Goal: Transaction & Acquisition: Purchase product/service

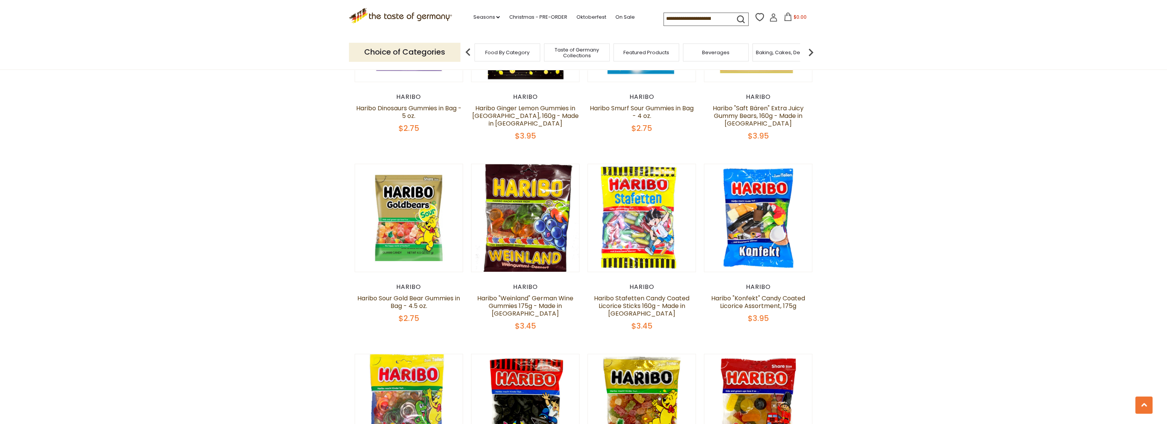
scroll to position [802, 0]
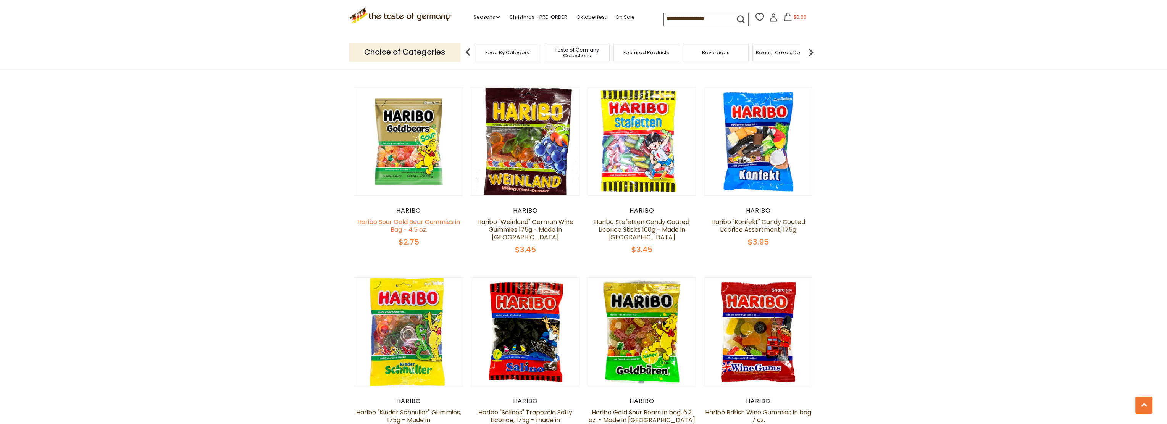
click at [418, 218] on link "Haribo Sour Gold Bear Gummies in Bag - 4.5 oz." at bounding box center [408, 226] width 103 height 16
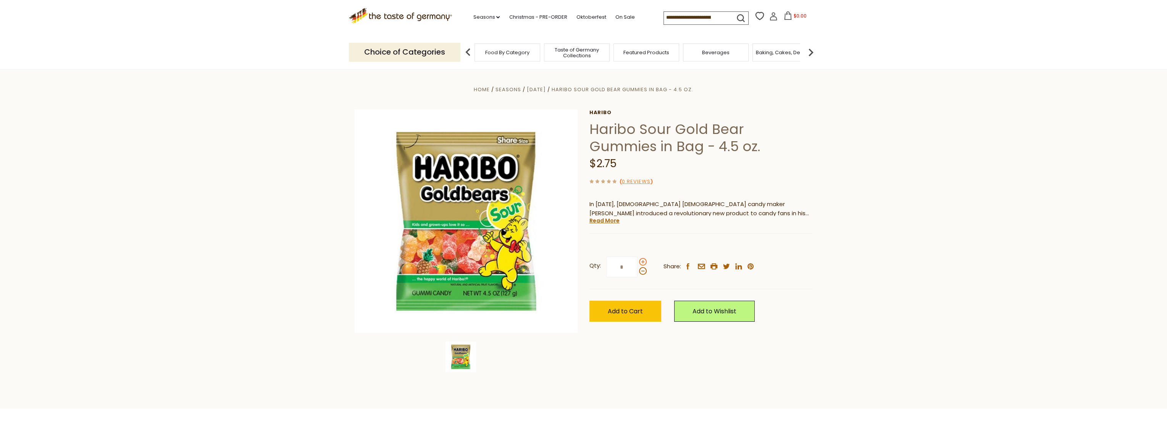
click at [643, 262] on span at bounding box center [643, 262] width 8 height 8
click at [637, 262] on input "*" at bounding box center [621, 266] width 31 height 21
click at [643, 262] on span at bounding box center [643, 262] width 8 height 8
click at [637, 262] on input "*" at bounding box center [621, 266] width 31 height 21
click at [642, 273] on span at bounding box center [643, 271] width 8 height 8
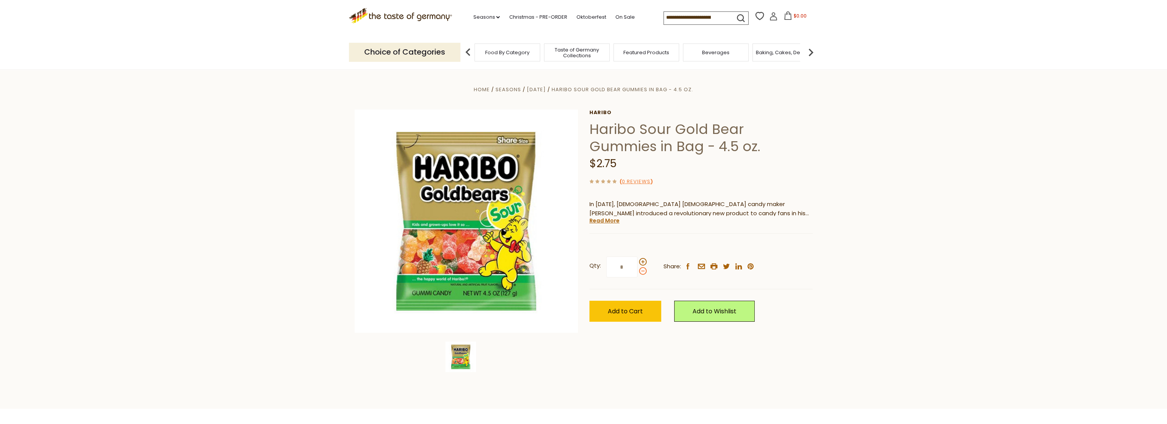
click at [637, 273] on input "*" at bounding box center [621, 266] width 31 height 21
click at [642, 273] on span at bounding box center [643, 271] width 8 height 8
click at [637, 273] on input "*" at bounding box center [621, 266] width 31 height 21
click at [643, 261] on span at bounding box center [643, 262] width 8 height 8
click at [637, 261] on input "*" at bounding box center [621, 266] width 31 height 21
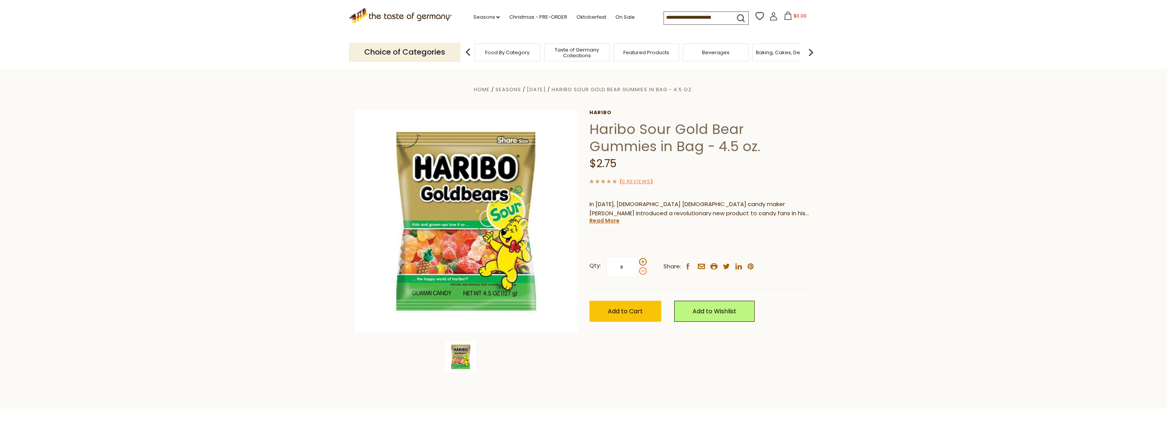
click at [643, 270] on span at bounding box center [643, 271] width 8 height 8
click at [637, 270] on input "*" at bounding box center [621, 266] width 31 height 21
click at [643, 265] on span at bounding box center [643, 262] width 8 height 8
click at [637, 265] on input "*" at bounding box center [621, 266] width 31 height 21
click at [643, 265] on span at bounding box center [643, 262] width 8 height 8
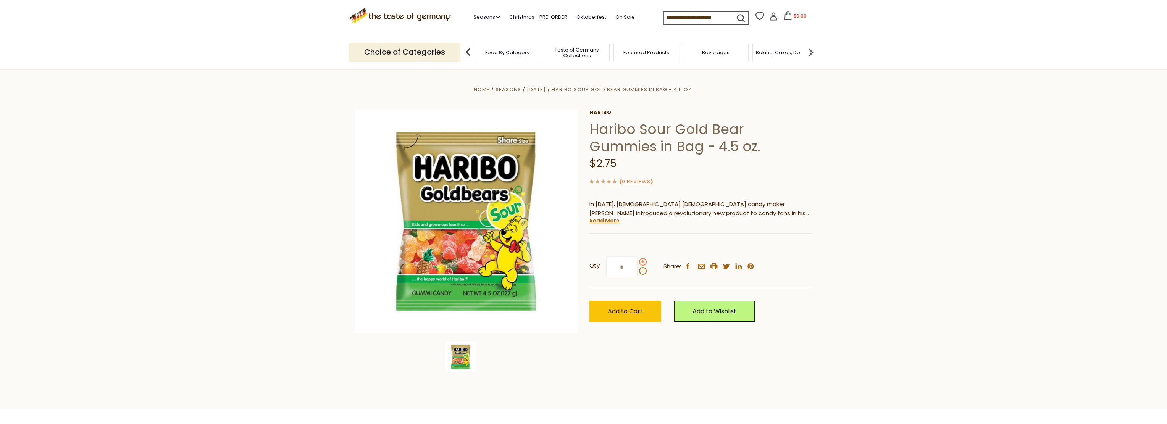
click at [637, 265] on input "*" at bounding box center [621, 266] width 31 height 21
click at [640, 273] on span at bounding box center [643, 271] width 8 height 8
click at [637, 273] on input "*" at bounding box center [621, 266] width 31 height 21
click at [641, 273] on span at bounding box center [643, 271] width 8 height 8
click at [637, 273] on input "*" at bounding box center [621, 266] width 31 height 21
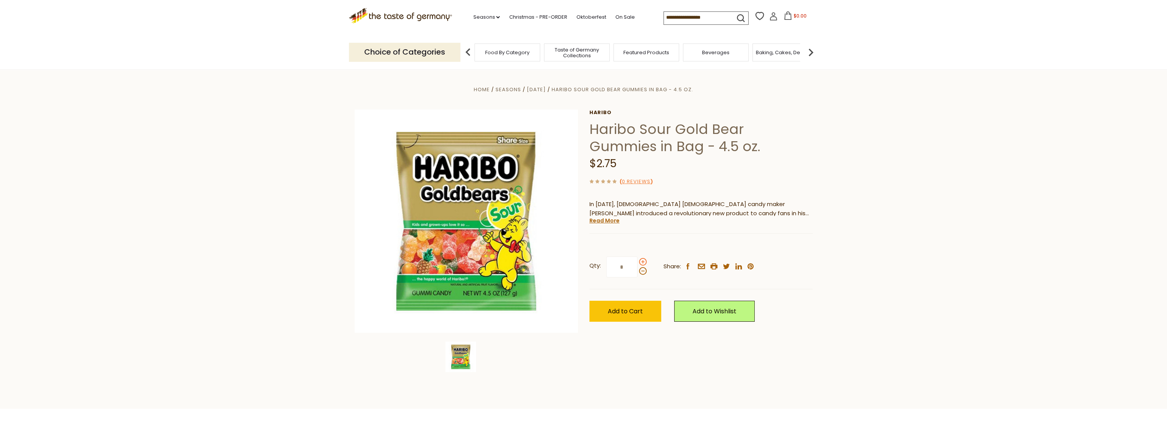
click at [642, 265] on span at bounding box center [643, 262] width 8 height 8
click at [637, 265] on input "*" at bounding box center [621, 266] width 31 height 21
type input "*"
click at [627, 314] on span "Add to Cart" at bounding box center [625, 311] width 35 height 9
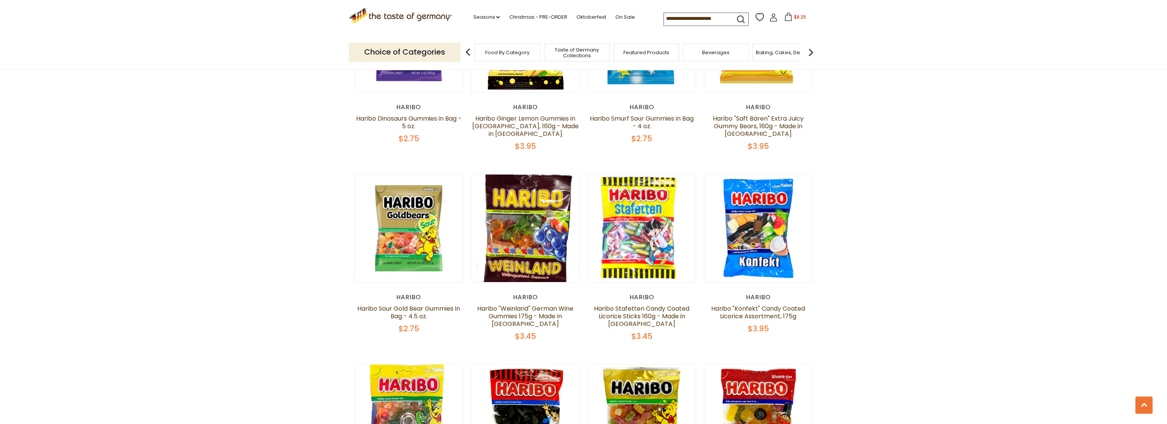
scroll to position [725, 0]
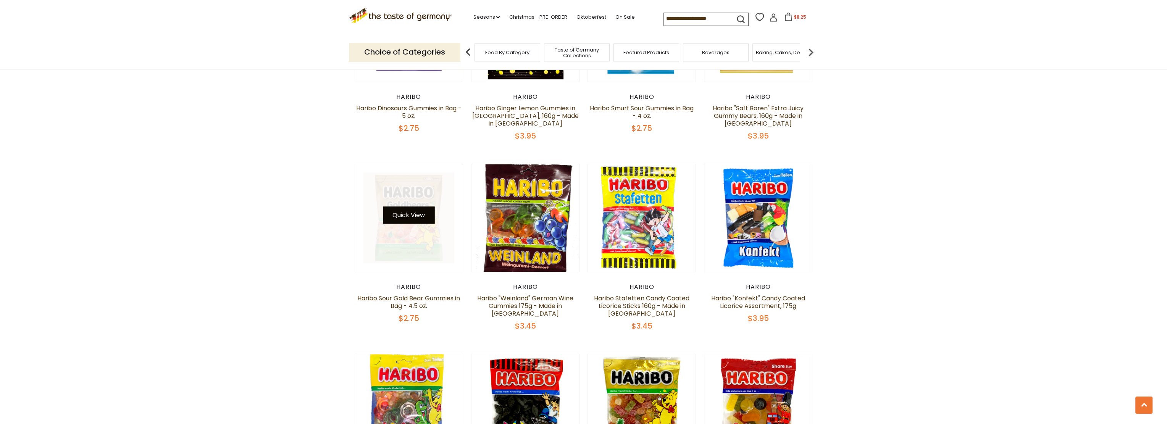
click at [400, 213] on button "Quick View" at bounding box center [409, 214] width 52 height 17
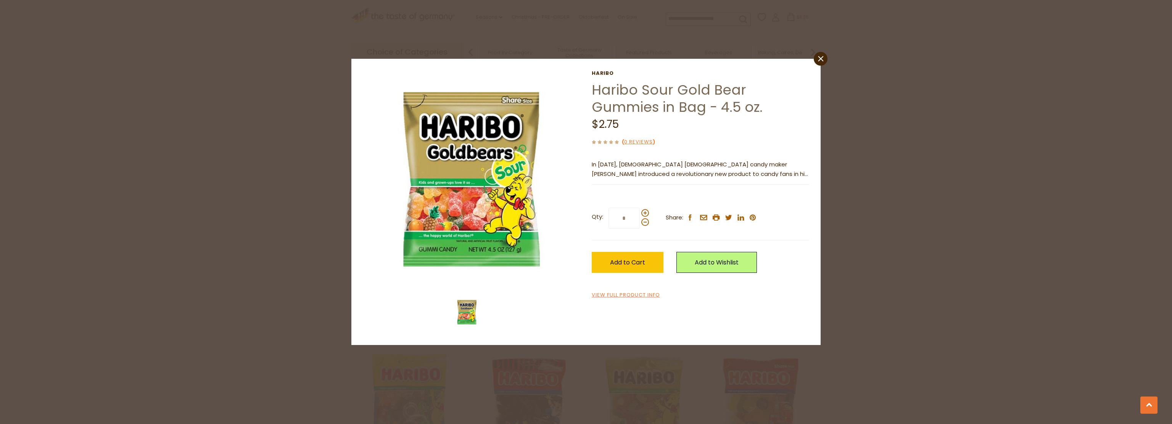
click at [790, 175] on p "In 1922, 29 year old German candy maker Hans Riegel introduced a revolutionary …" at bounding box center [701, 169] width 218 height 19
click at [825, 61] on link "close" at bounding box center [821, 59] width 14 height 14
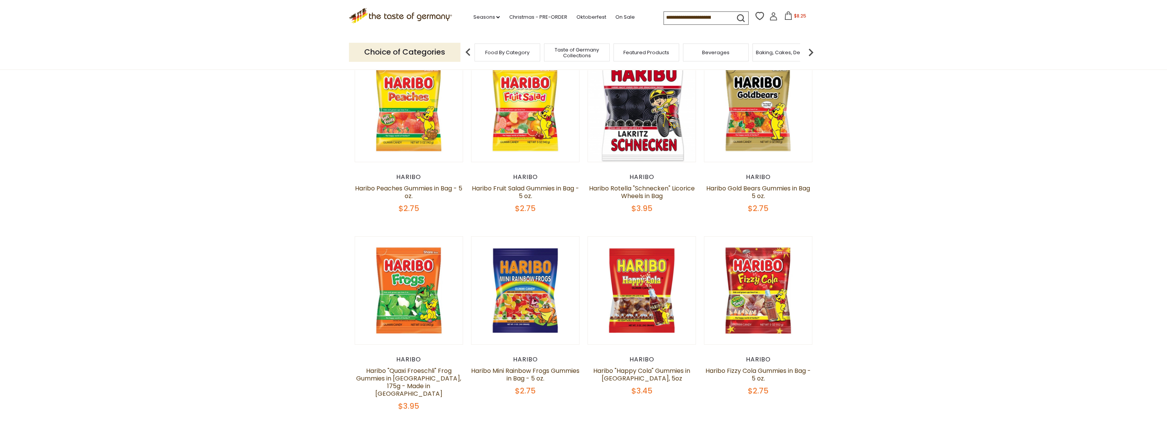
scroll to position [0, 0]
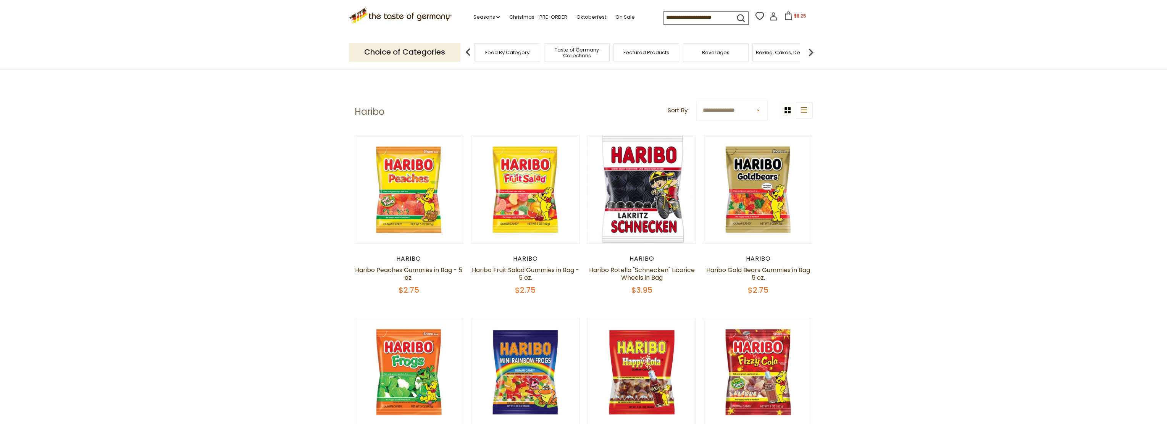
click at [589, 53] on span "Taste of Germany Collections" at bounding box center [576, 52] width 61 height 11
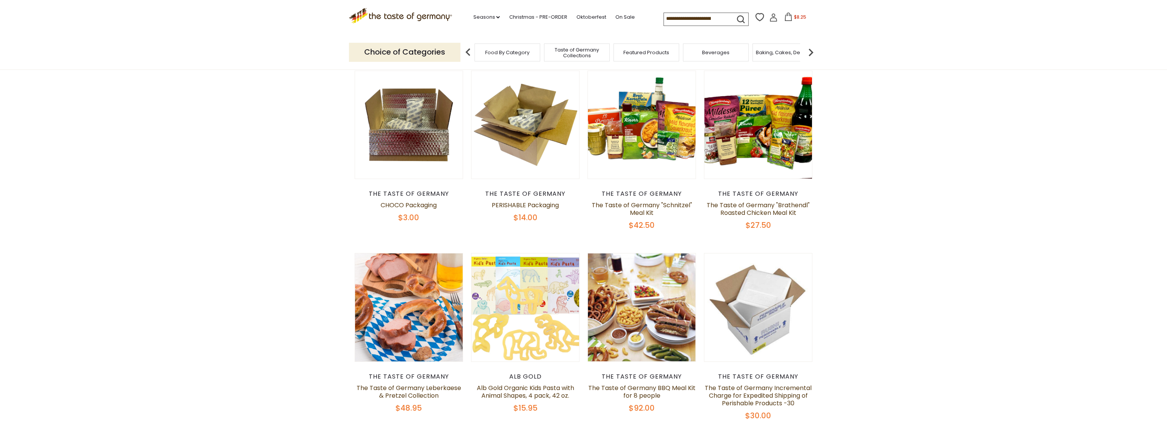
scroll to position [382, 0]
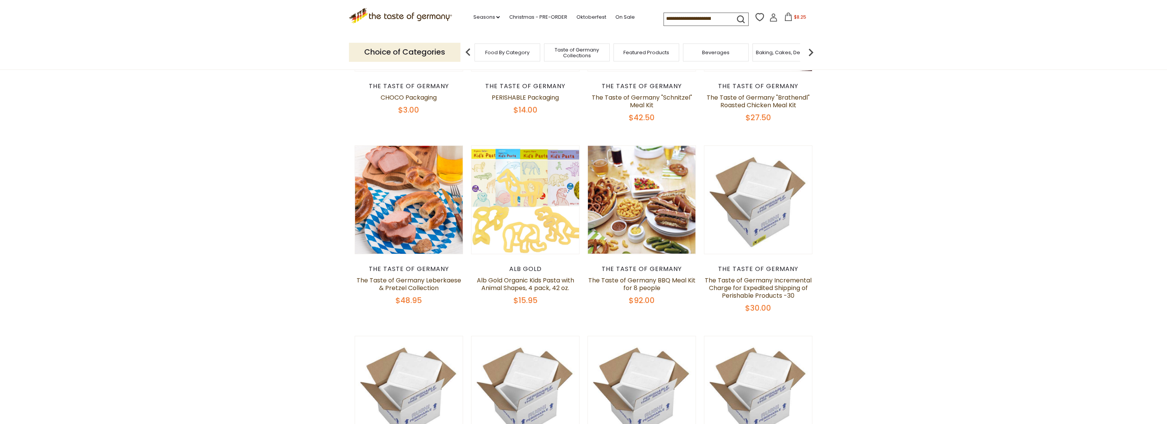
click at [443, 52] on p "Choice of Categories" at bounding box center [404, 52] width 111 height 19
click at [468, 54] on img at bounding box center [467, 52] width 15 height 15
click at [468, 55] on img at bounding box center [467, 52] width 15 height 15
click at [519, 51] on span "Food By Category" at bounding box center [507, 53] width 44 height 6
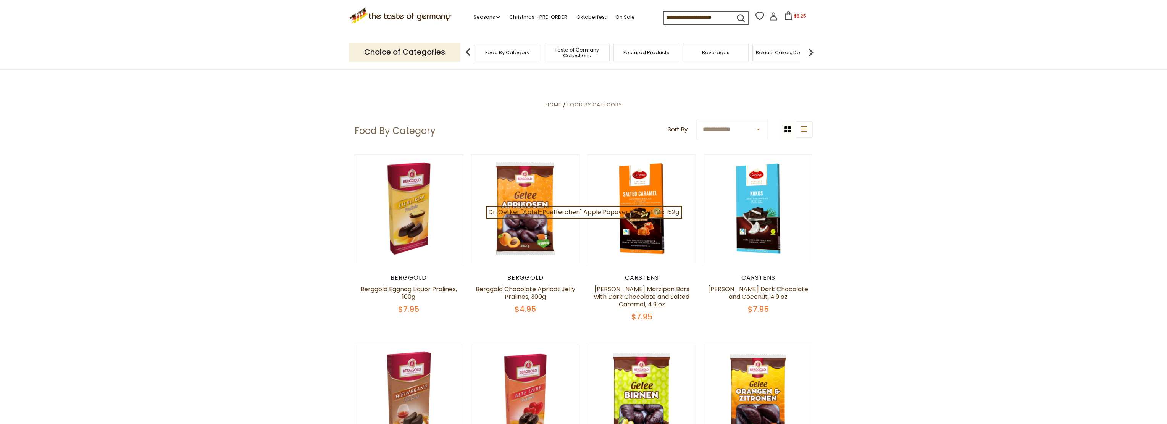
click at [724, 19] on input at bounding box center [696, 17] width 65 height 11
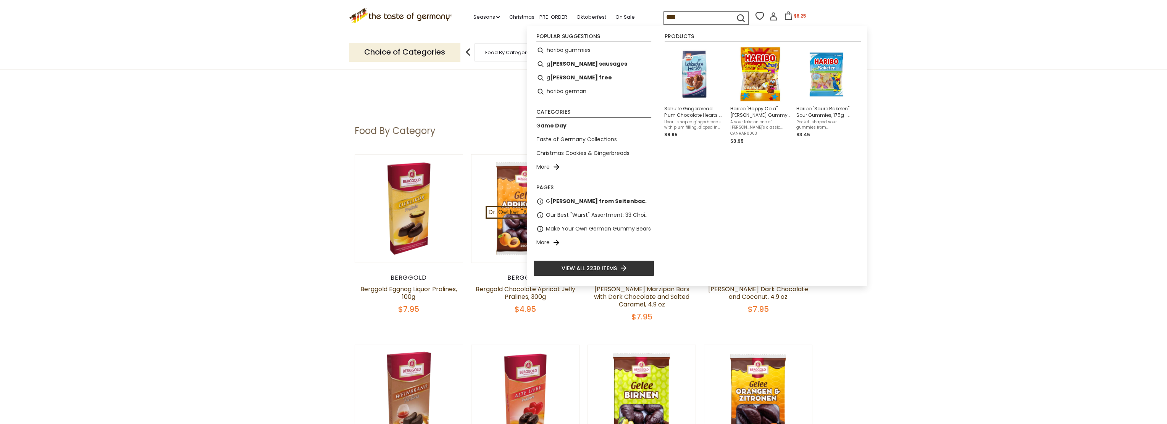
type input "*****"
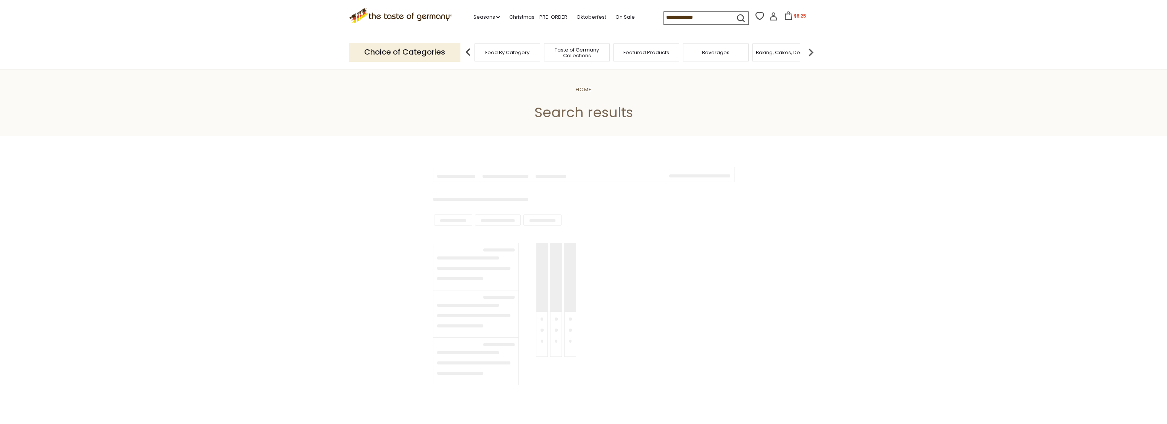
type input "*****"
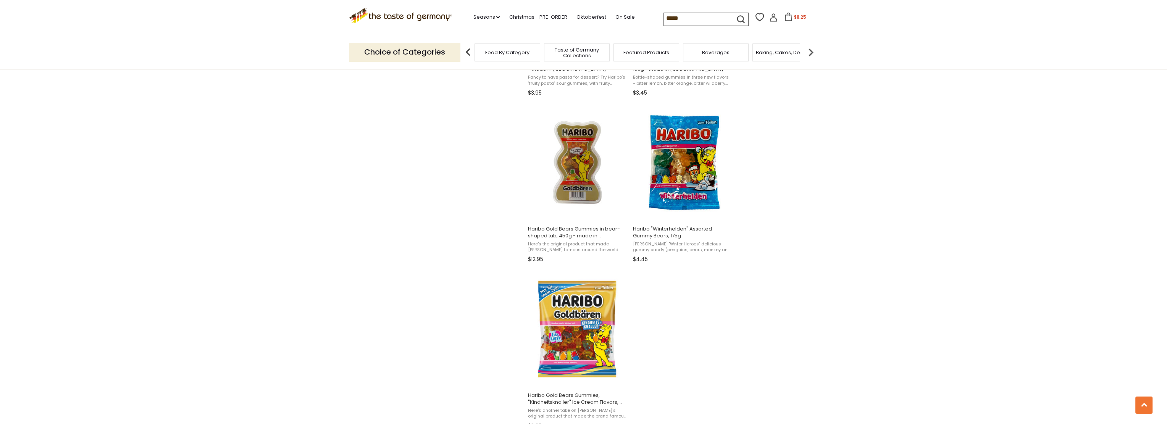
scroll to position [1336, 0]
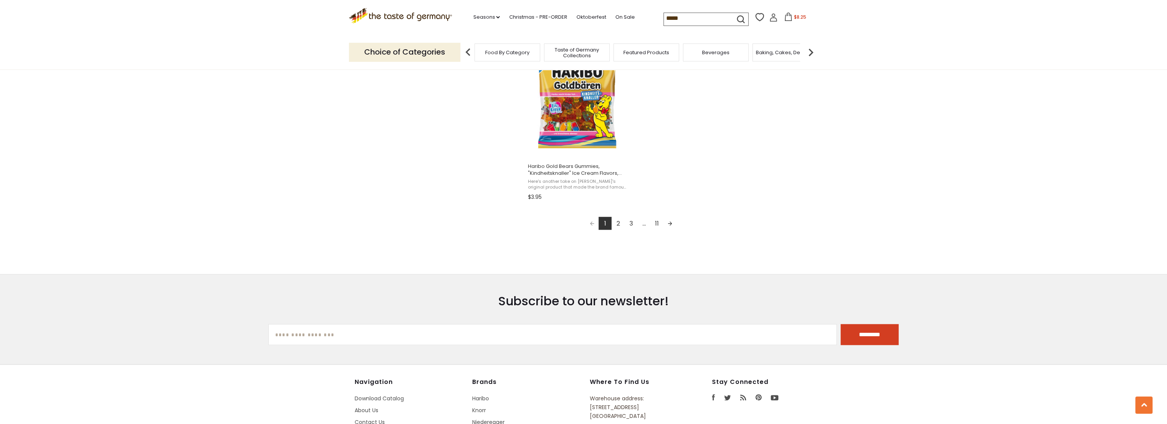
click at [619, 224] on link "2" at bounding box center [617, 223] width 13 height 13
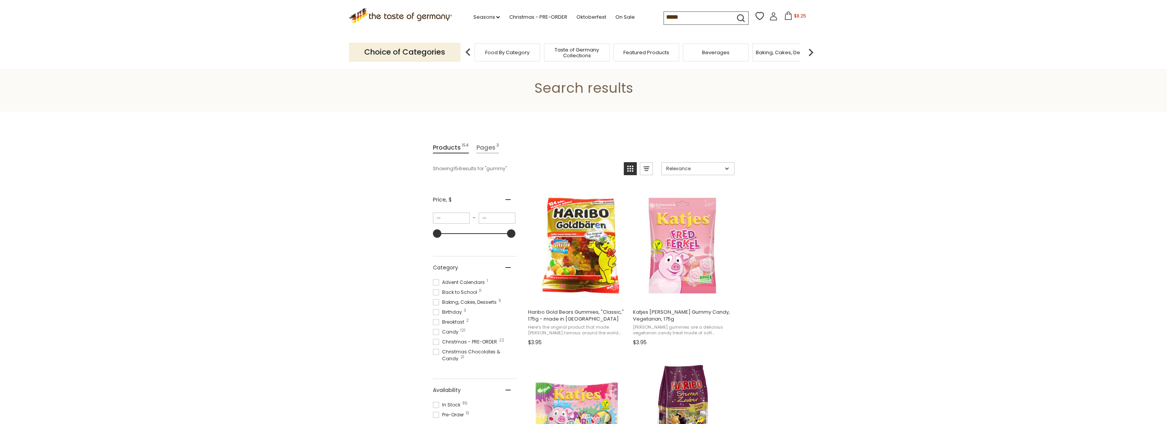
scroll to position [38, 0]
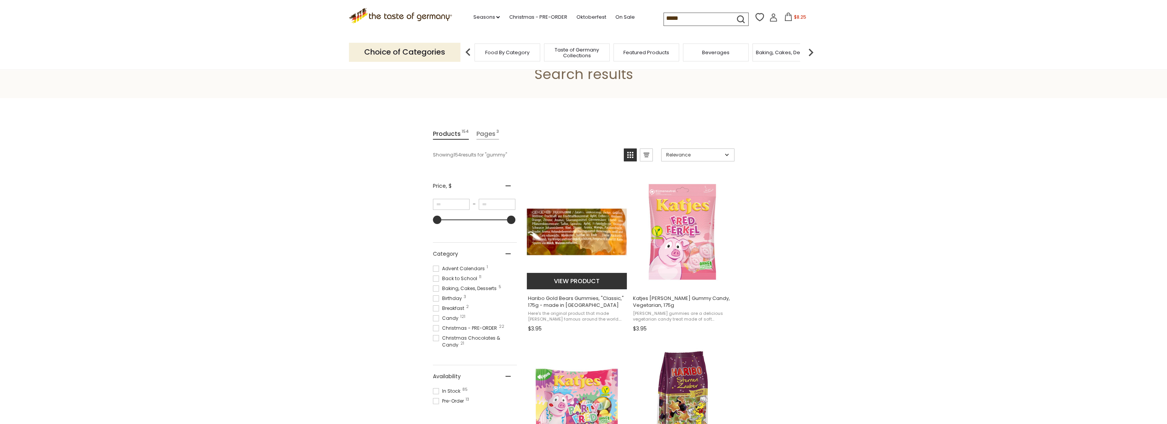
click at [576, 305] on span "Haribo Gold Bears Gummies, "Classic," 175g - made in Germany" at bounding box center [577, 302] width 99 height 14
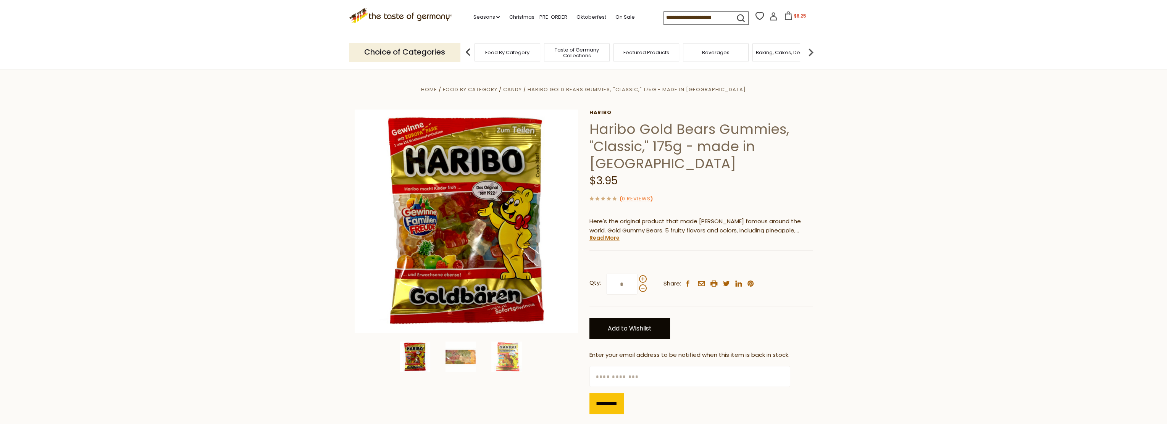
click at [643, 330] on link "Add to Wishlist" at bounding box center [629, 328] width 81 height 21
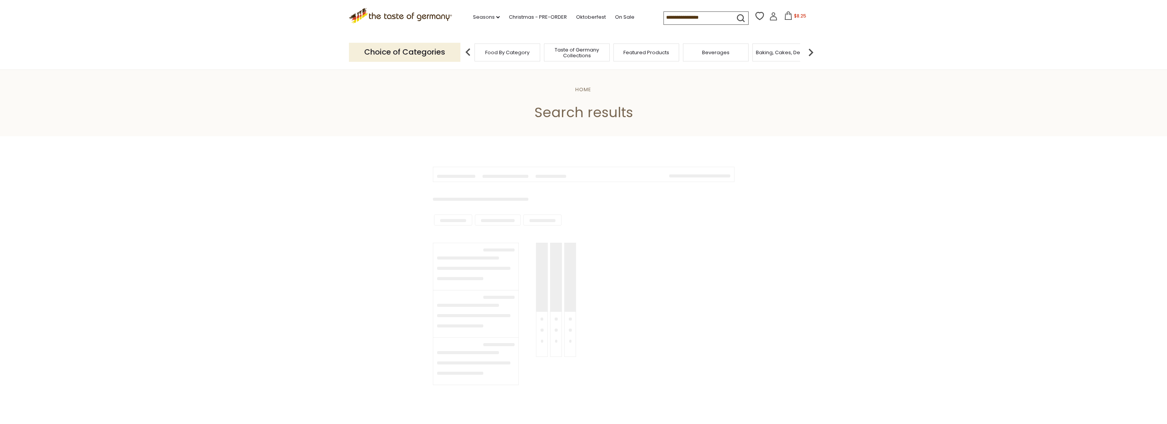
scroll to position [38, 0]
type input "*****"
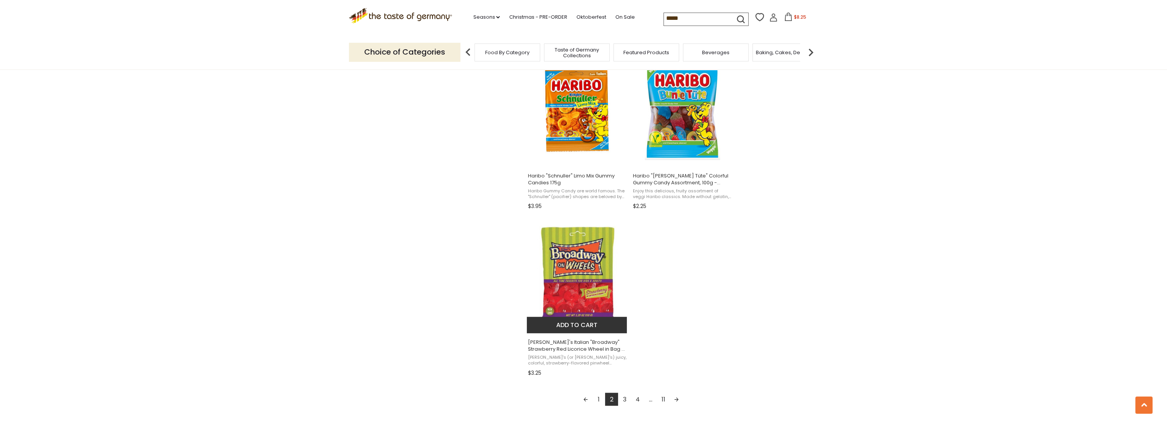
scroll to position [1260, 0]
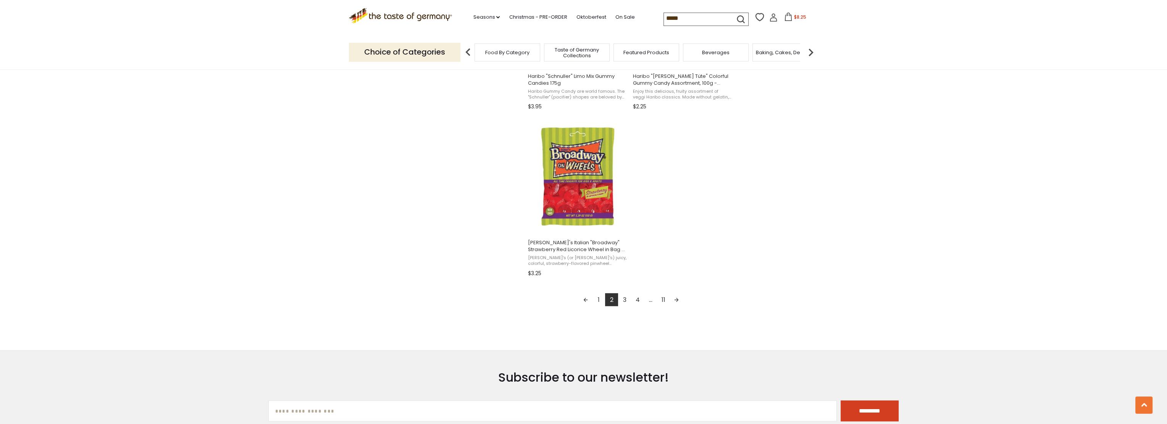
click at [625, 300] on link "3" at bounding box center [624, 299] width 13 height 13
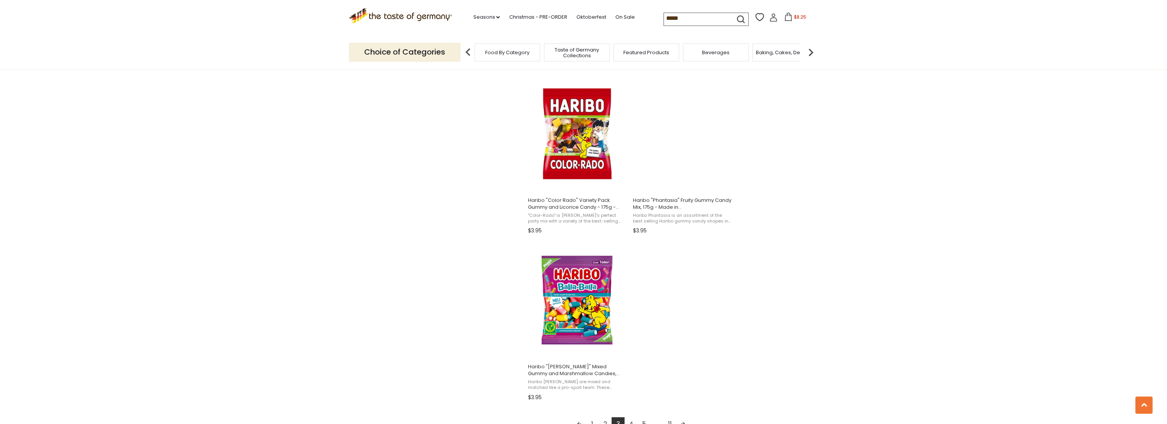
scroll to position [1221, 0]
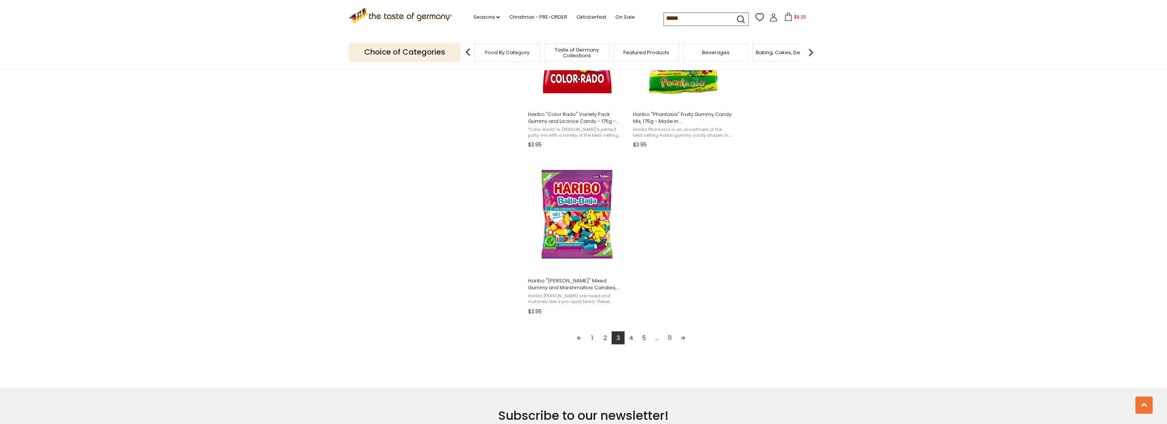
click at [632, 338] on link "4" at bounding box center [630, 337] width 13 height 13
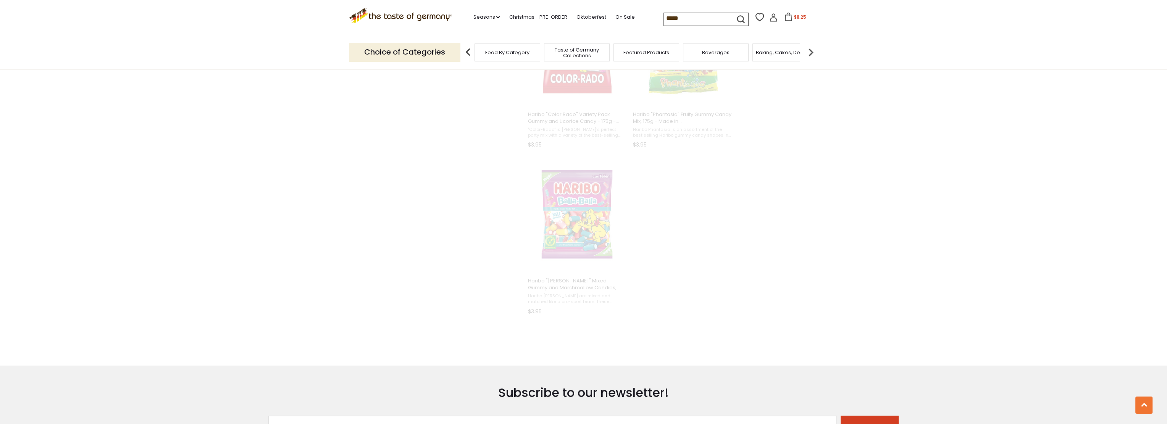
scroll to position [390, 0]
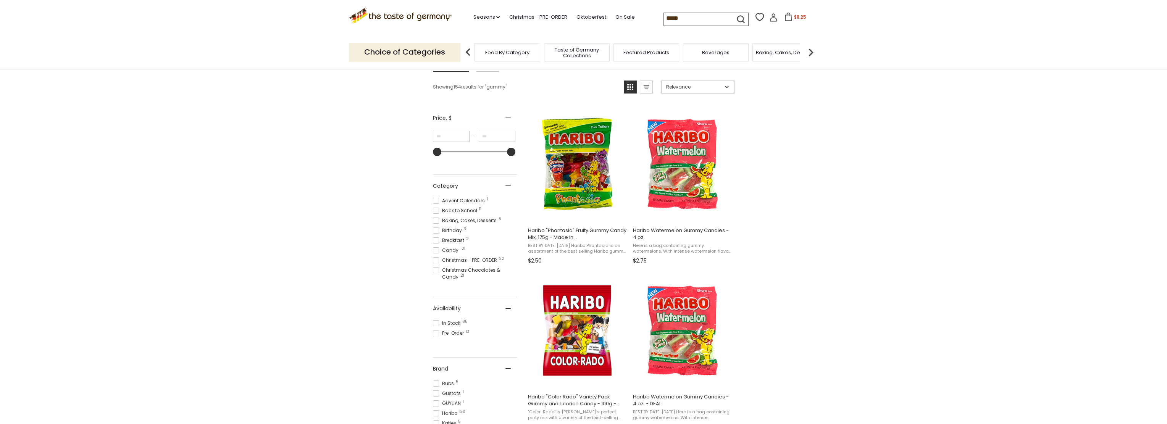
scroll to position [115, 0]
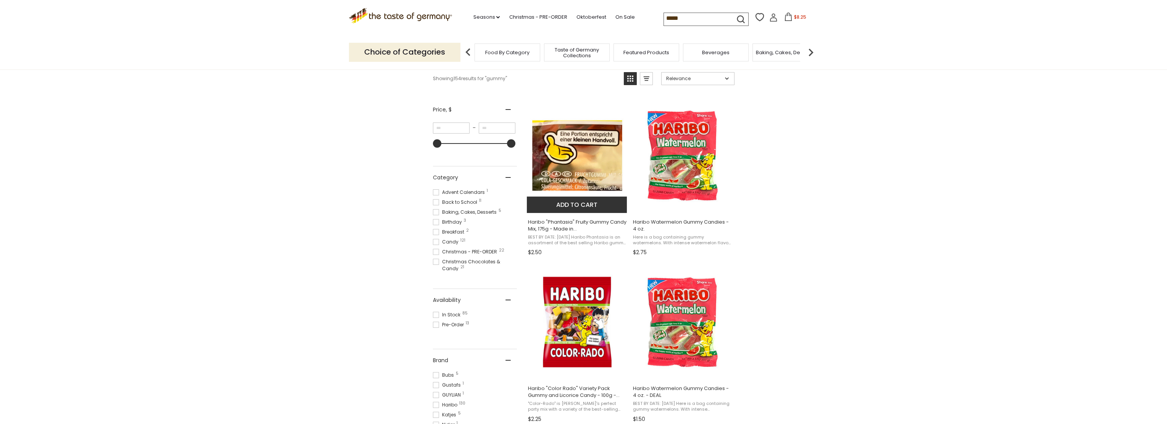
click at [571, 222] on span "Haribo "Phantasia" Fruity Gummy Candy Mix, 175g - Made in [GEOGRAPHIC_DATA] - D…" at bounding box center [577, 226] width 99 height 14
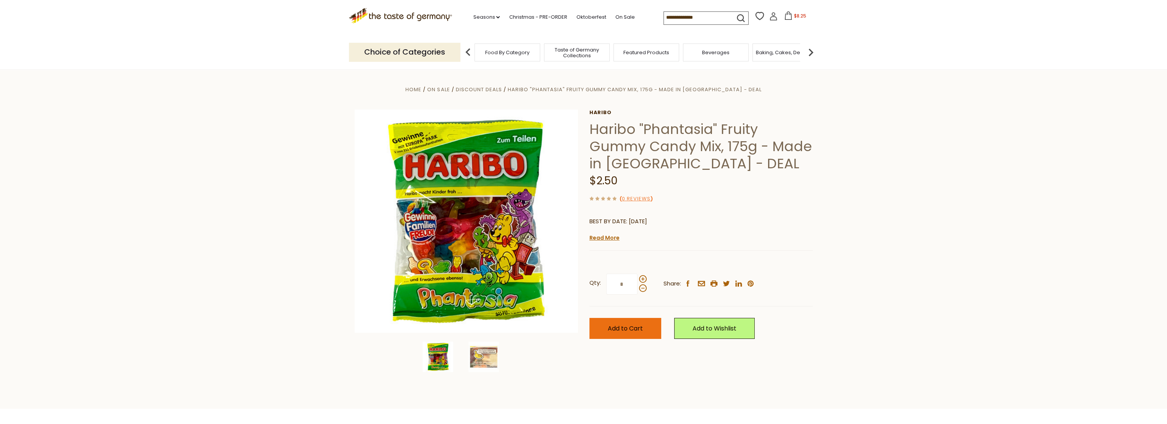
click at [639, 327] on span "Add to Cart" at bounding box center [625, 328] width 35 height 9
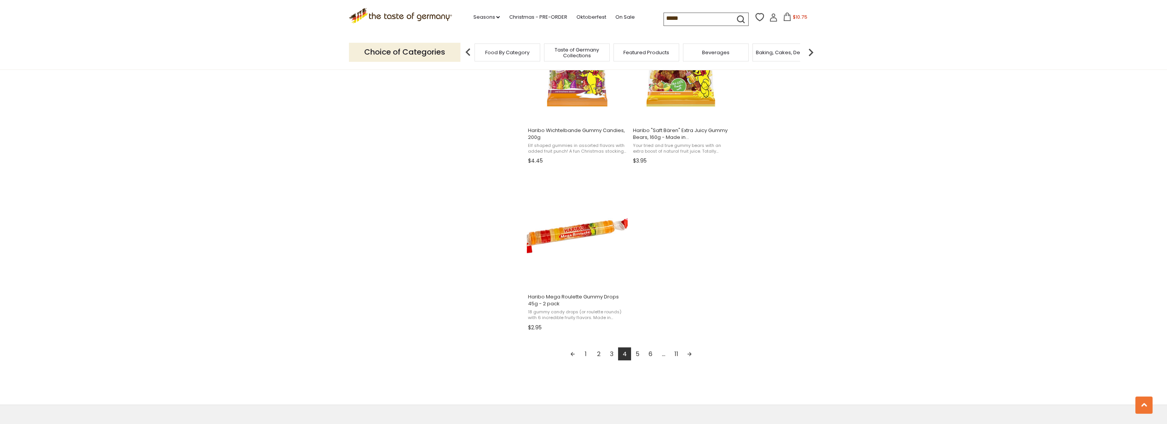
scroll to position [1221, 0]
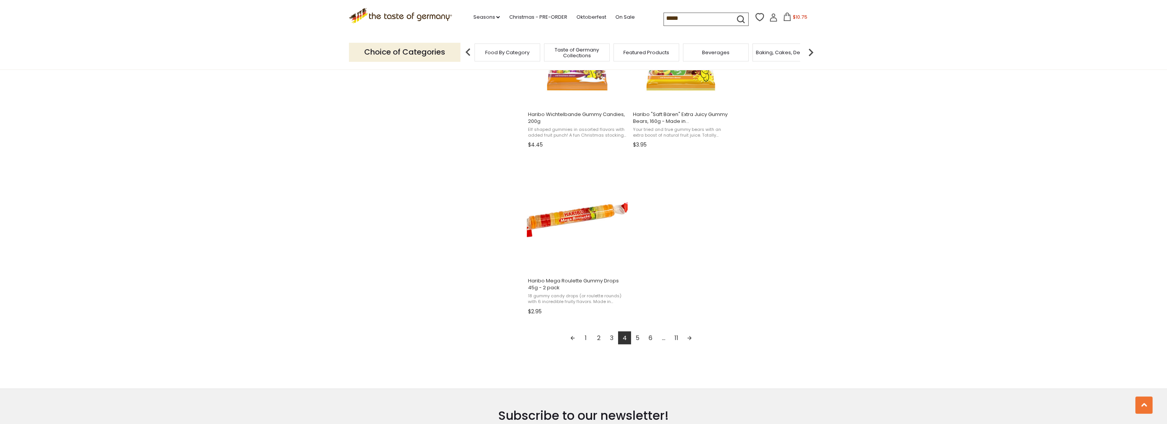
click at [637, 334] on link "5" at bounding box center [637, 337] width 13 height 13
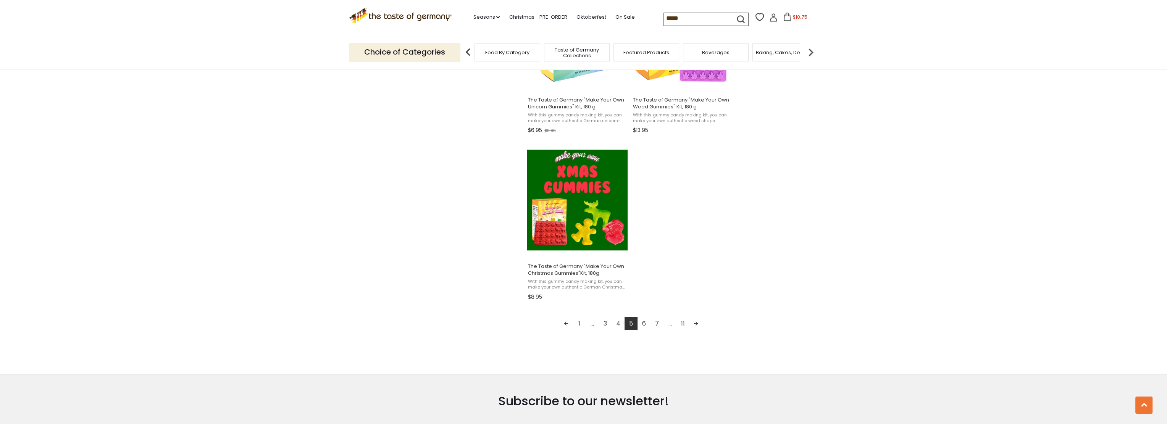
scroll to position [1336, 0]
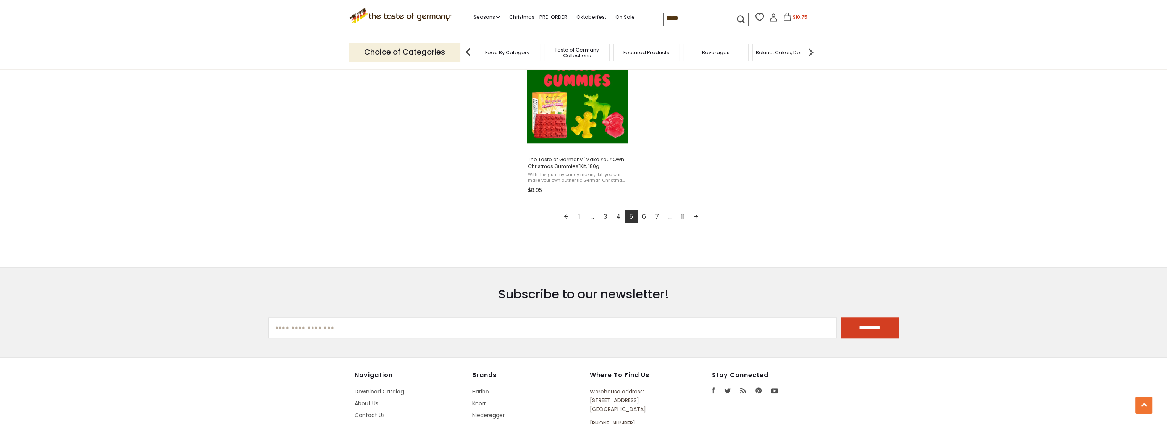
click at [646, 216] on link "6" at bounding box center [643, 216] width 13 height 13
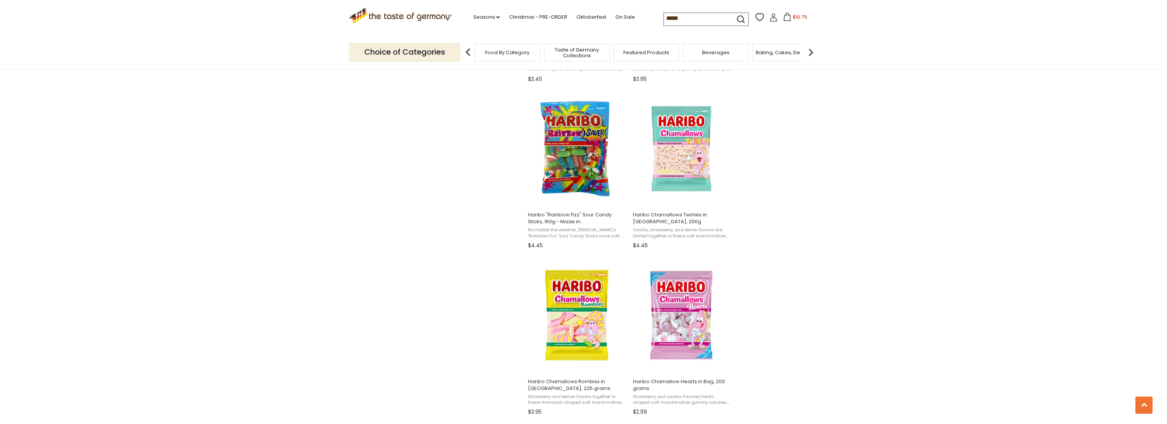
scroll to position [1183, 0]
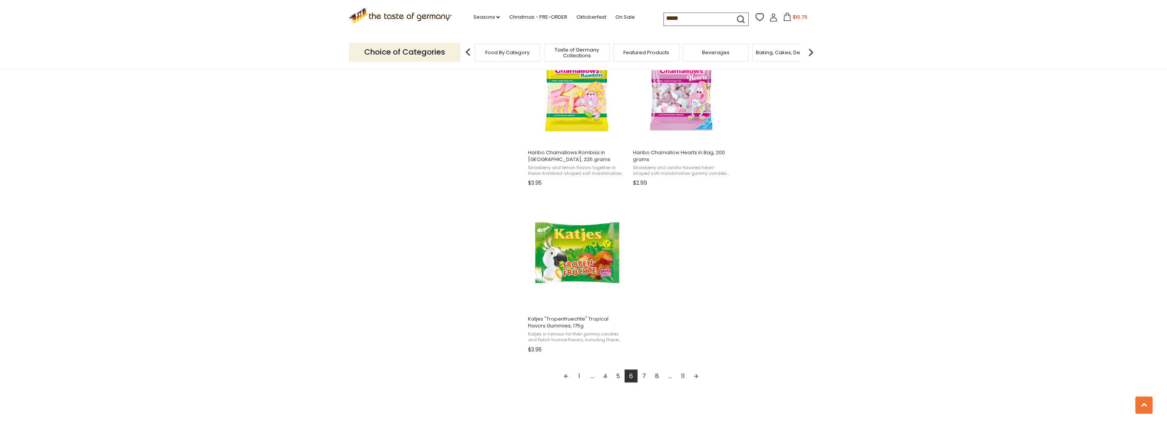
click at [643, 377] on link "7" at bounding box center [643, 375] width 13 height 13
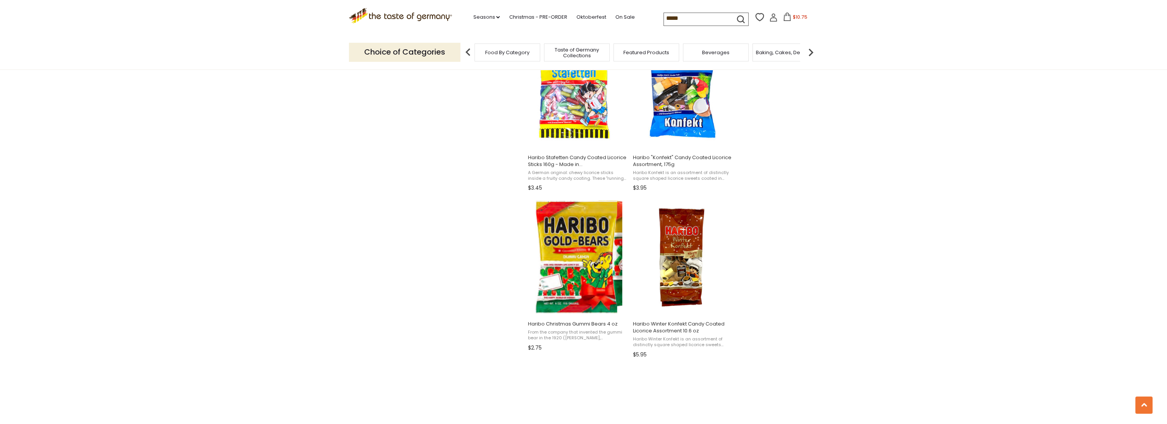
scroll to position [802, 0]
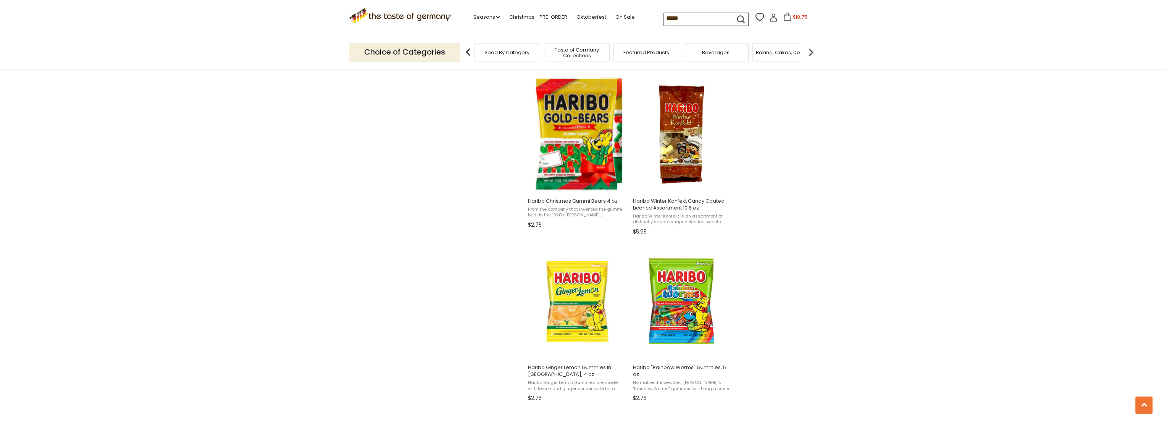
drag, startPoint x: 702, startPoint y: 19, endPoint x: 597, endPoint y: 26, distance: 105.5
click at [597, 26] on div ".st0{fill:#EDD300;} .st1{fill:#D33E21;} .st0{fill:#EDD300;} .st1{fill:#D33E21;}…" at bounding box center [583, 17] width 469 height 35
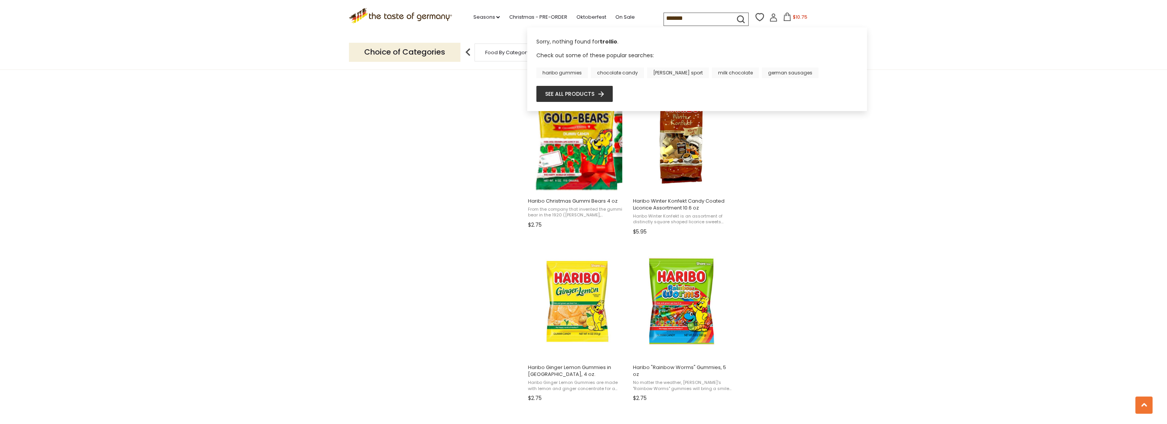
type input "******"
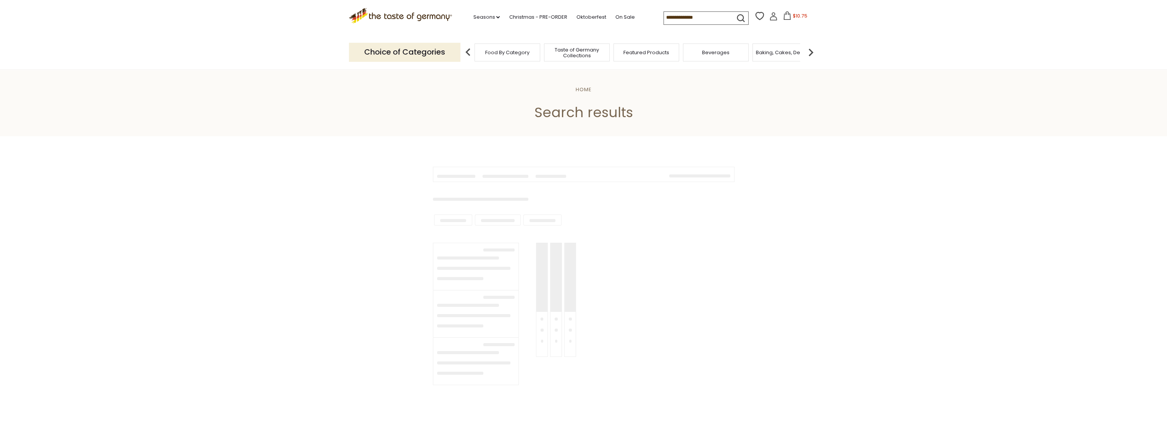
type input "******"
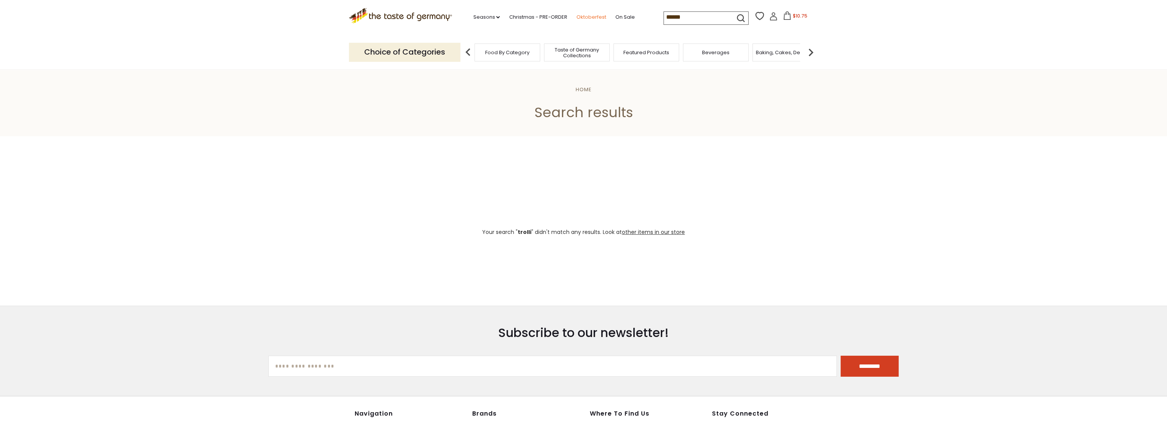
drag, startPoint x: 690, startPoint y: 16, endPoint x: 598, endPoint y: 15, distance: 91.6
click at [598, 15] on div ".st0{fill:#EDD300;} .st1{fill:#D33E21;} .st0{fill:#EDD300;} .st1{fill:#D33E21;}…" at bounding box center [583, 17] width 469 height 35
click at [598, 15] on link "Oktoberfest" at bounding box center [591, 17] width 30 height 8
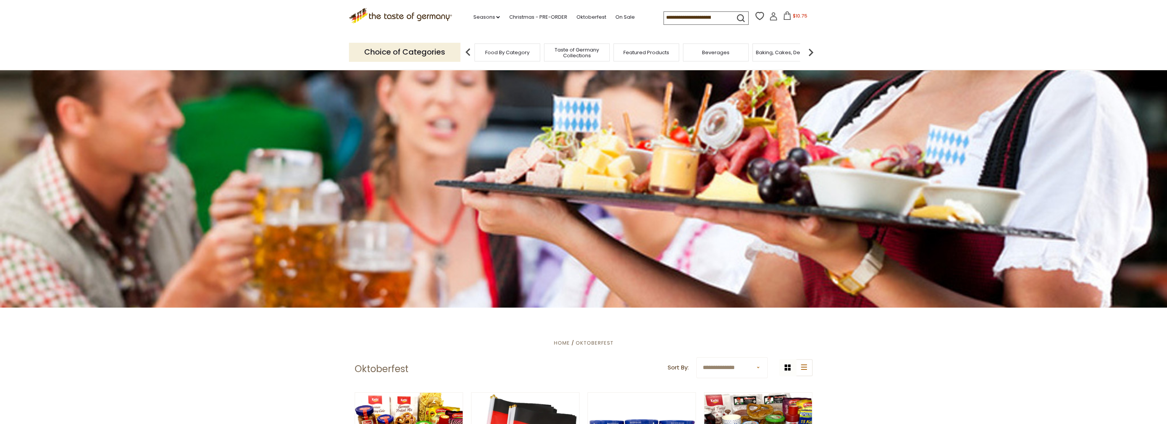
click at [676, 18] on input at bounding box center [696, 17] width 65 height 11
type input "**********"
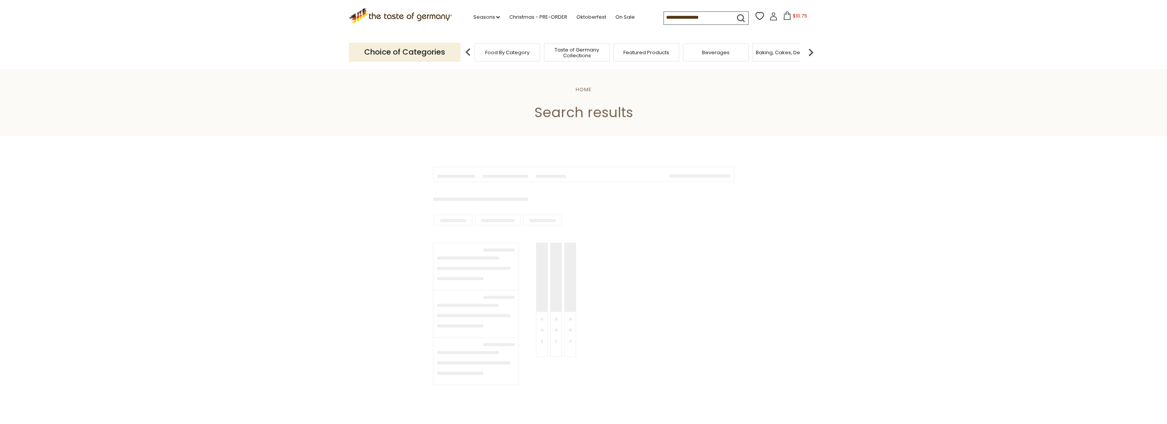
type input "**********"
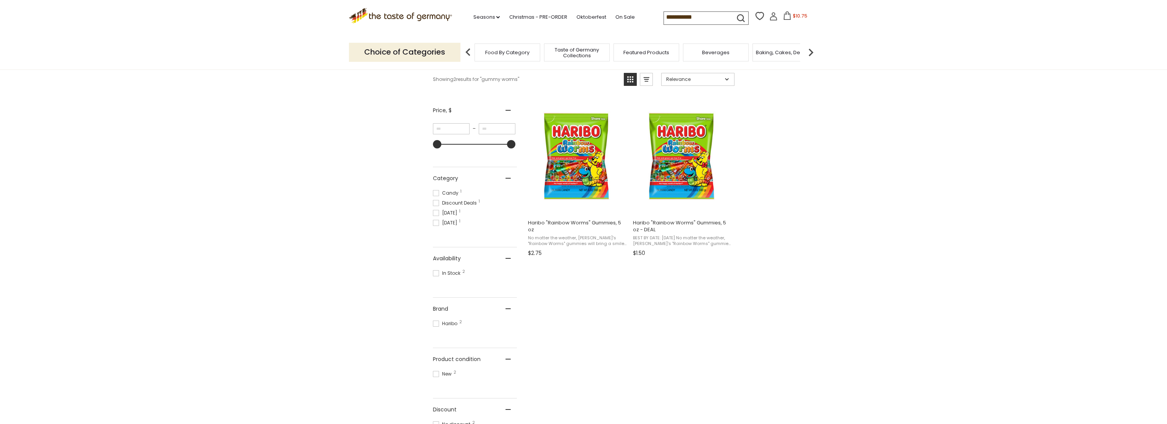
scroll to position [115, 0]
click at [682, 19] on input "**********" at bounding box center [696, 17] width 65 height 11
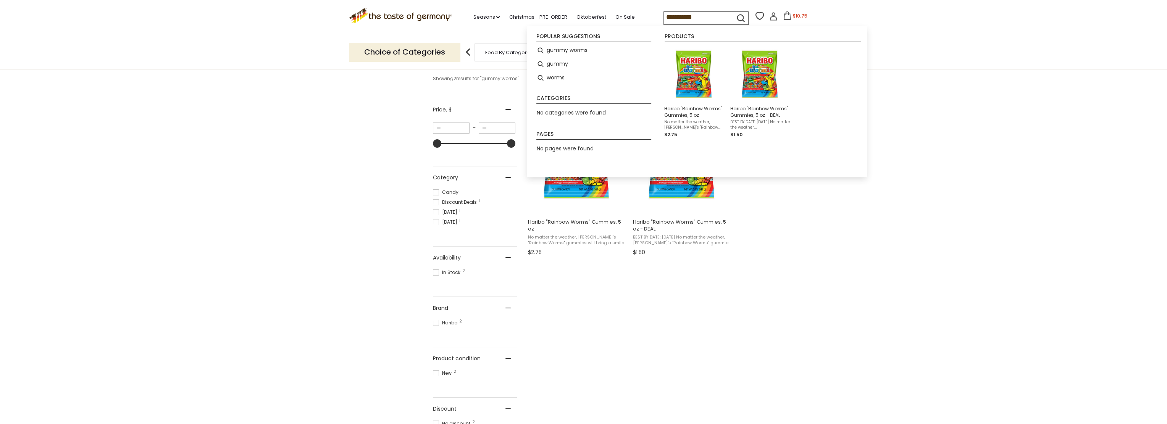
click at [666, 21] on input "**********" at bounding box center [696, 17] width 65 height 11
drag, startPoint x: 661, startPoint y: 19, endPoint x: 745, endPoint y: 18, distance: 84.4
click at [744, 18] on form "**********" at bounding box center [704, 17] width 81 height 11
type input "****"
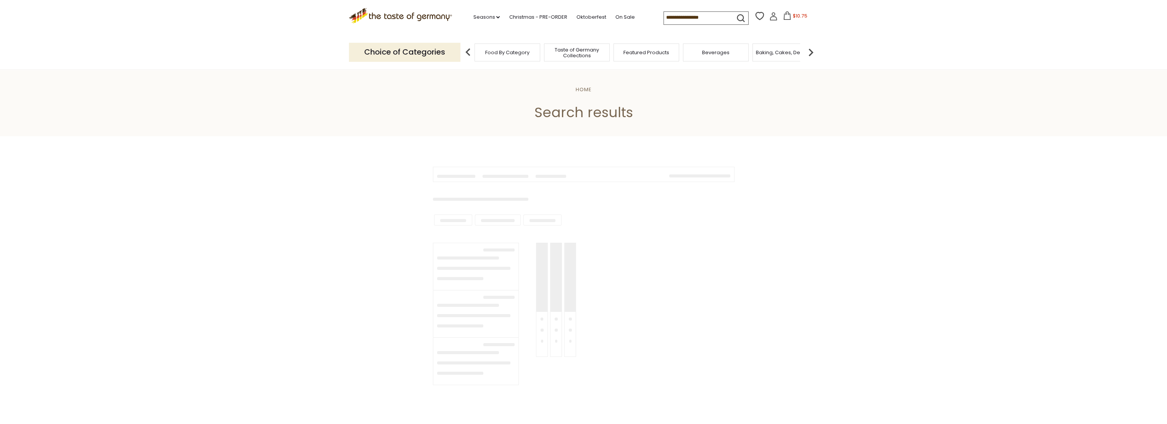
type input "****"
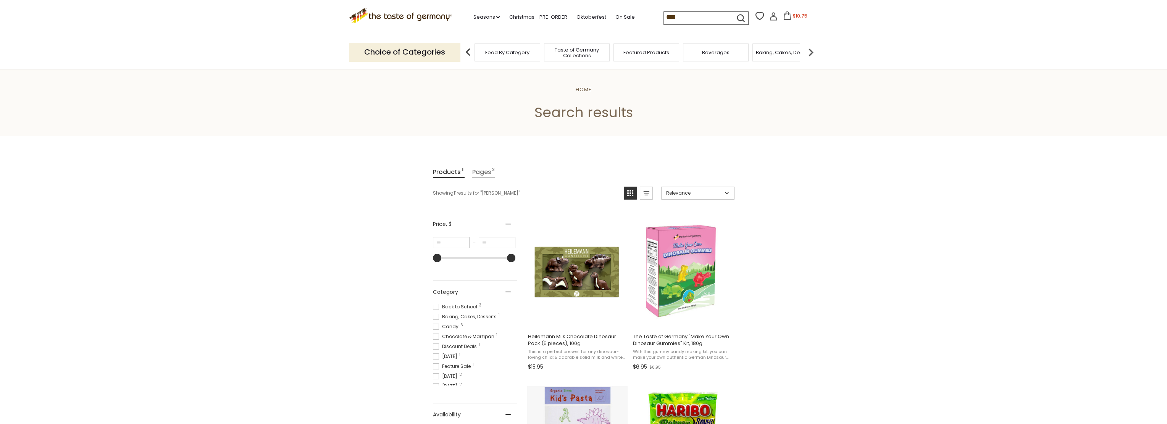
drag, startPoint x: 699, startPoint y: 15, endPoint x: 642, endPoint y: 15, distance: 57.3
click at [642, 15] on div ".st0{fill:#EDD300;} .st1{fill:#D33E21;} .st0{fill:#EDD300;} .st1{fill:#D33E21;}…" at bounding box center [583, 17] width 469 height 35
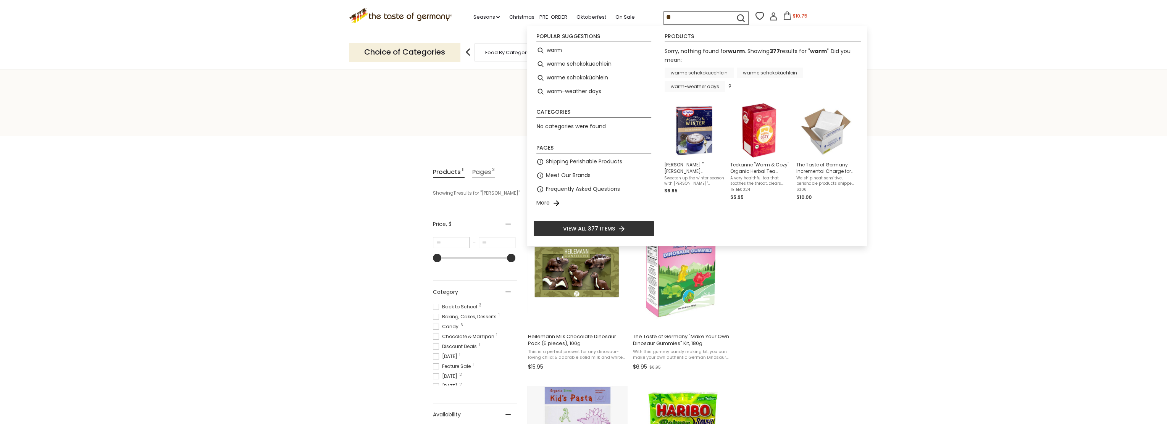
type input "*"
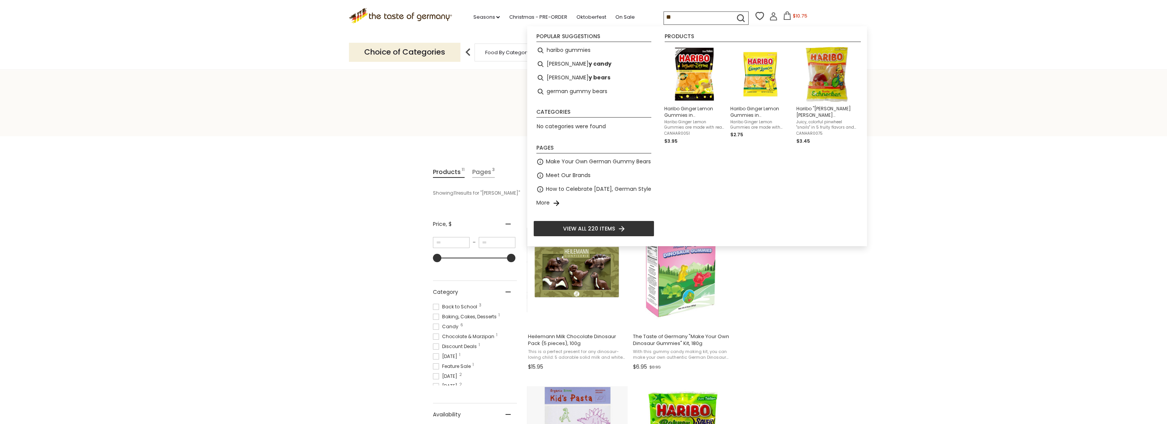
type input "*"
type input "*****"
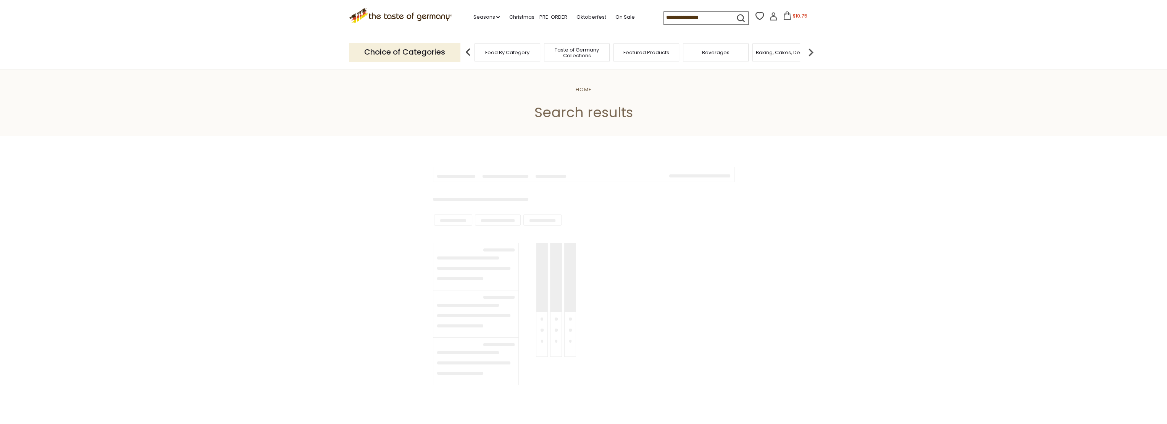
type input "*****"
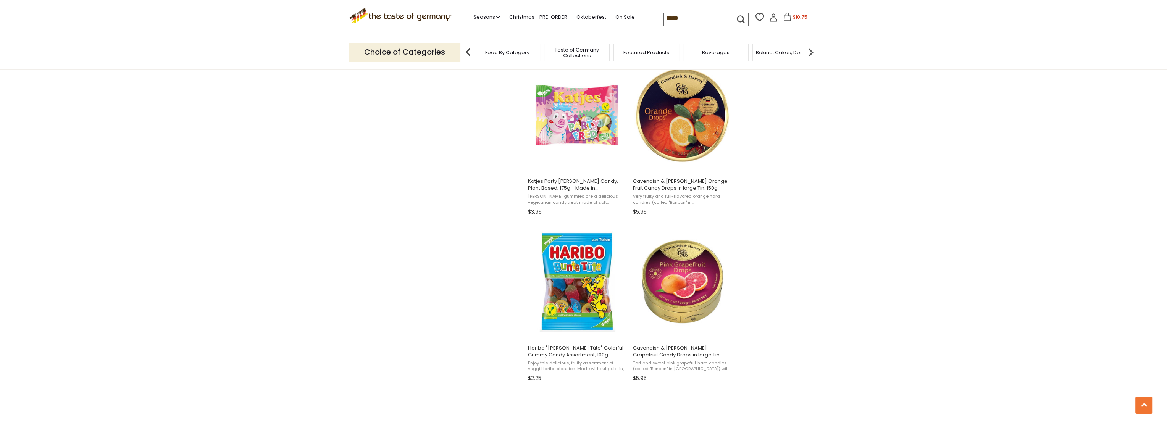
scroll to position [1107, 0]
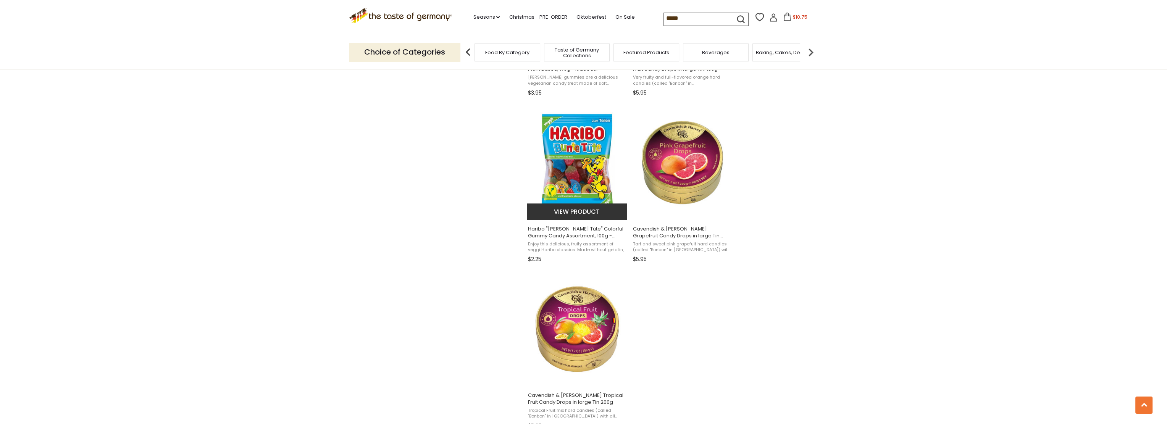
click at [568, 233] on span "Haribo "[PERSON_NAME] Tüte" Colorful Gummy Candy Assortment, 100g - Made in [GE…" at bounding box center [577, 233] width 99 height 14
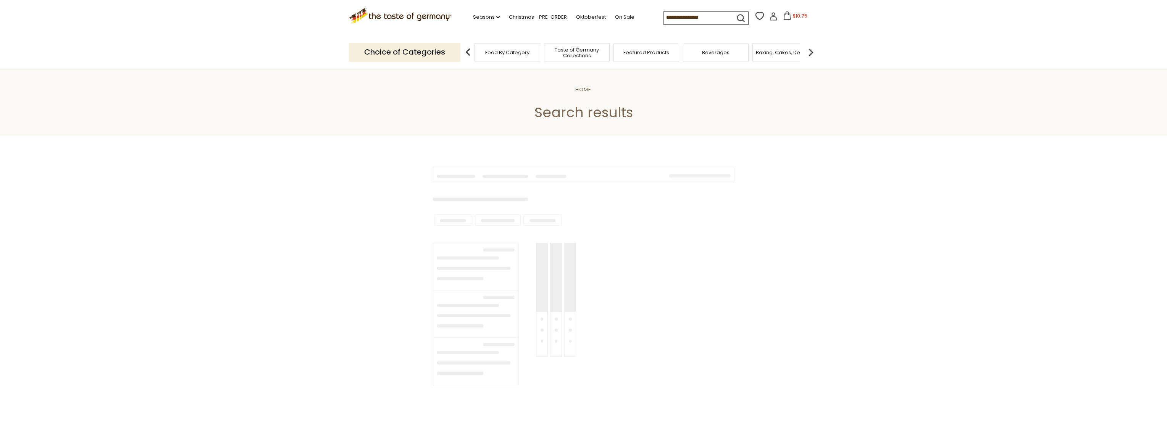
scroll to position [1107, 0]
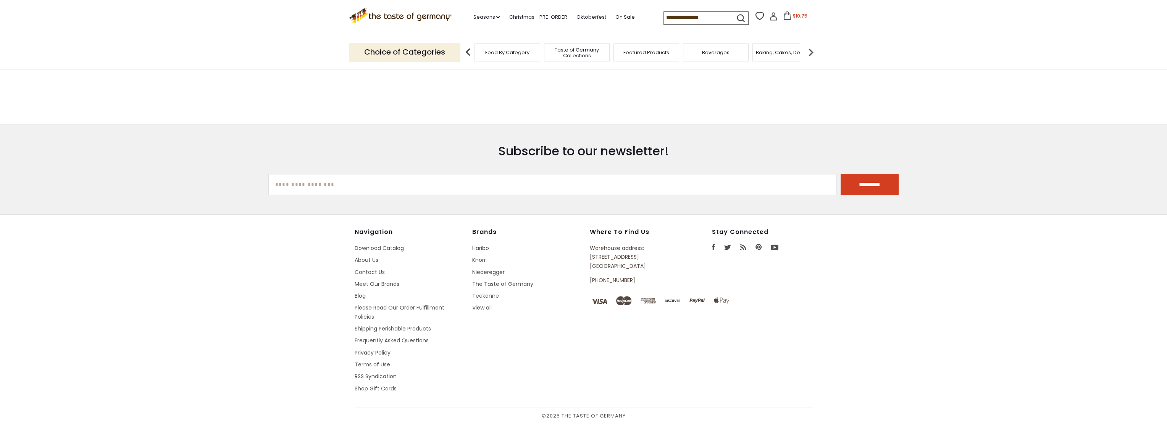
type input "*****"
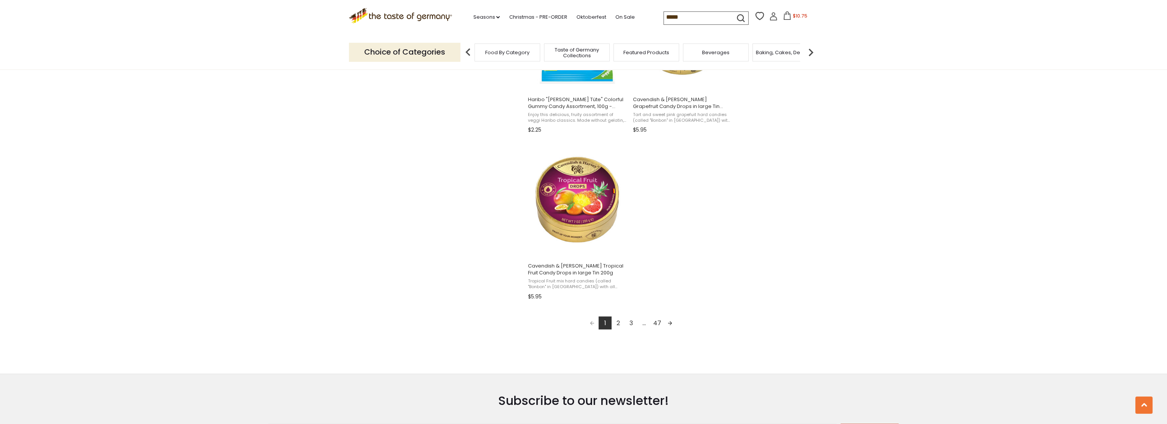
scroll to position [1336, 0]
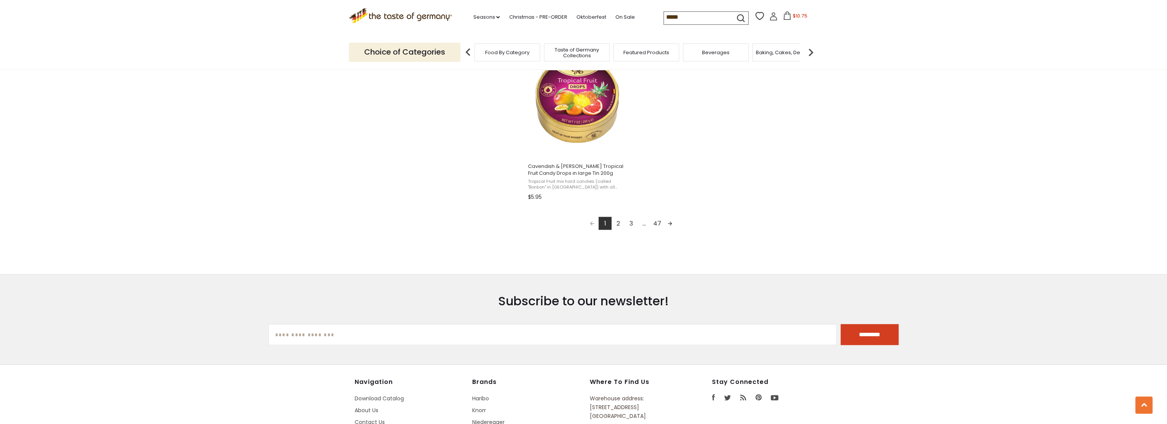
click at [618, 226] on link "2" at bounding box center [617, 223] width 13 height 13
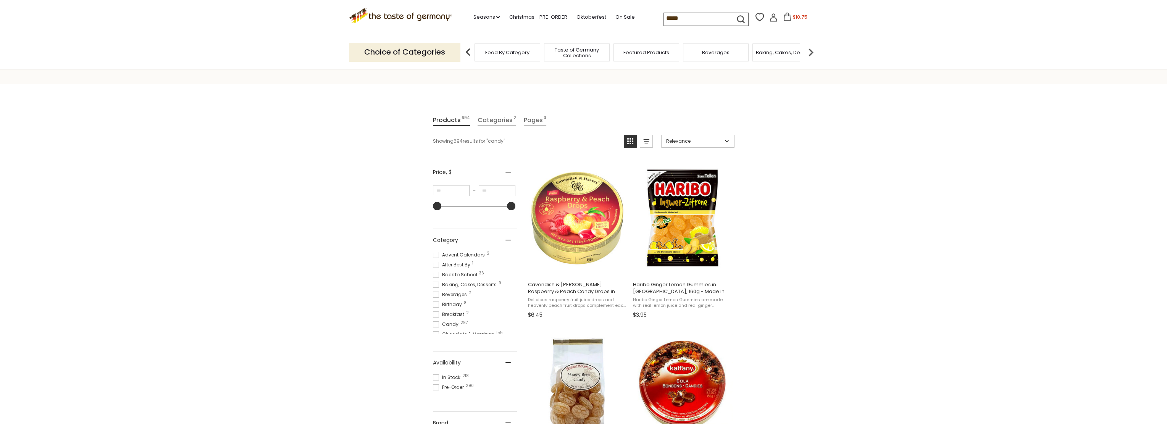
scroll to position [153, 0]
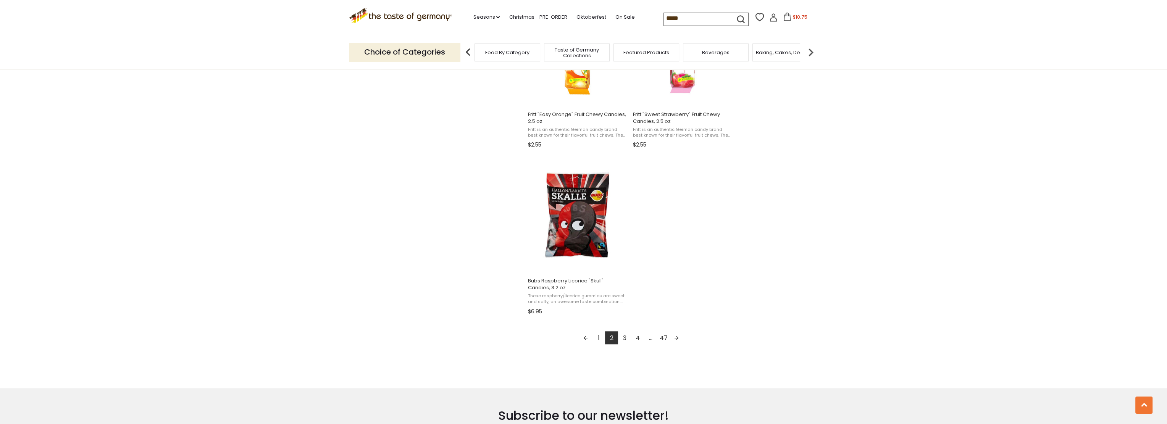
click at [624, 338] on link "3" at bounding box center [624, 337] width 13 height 13
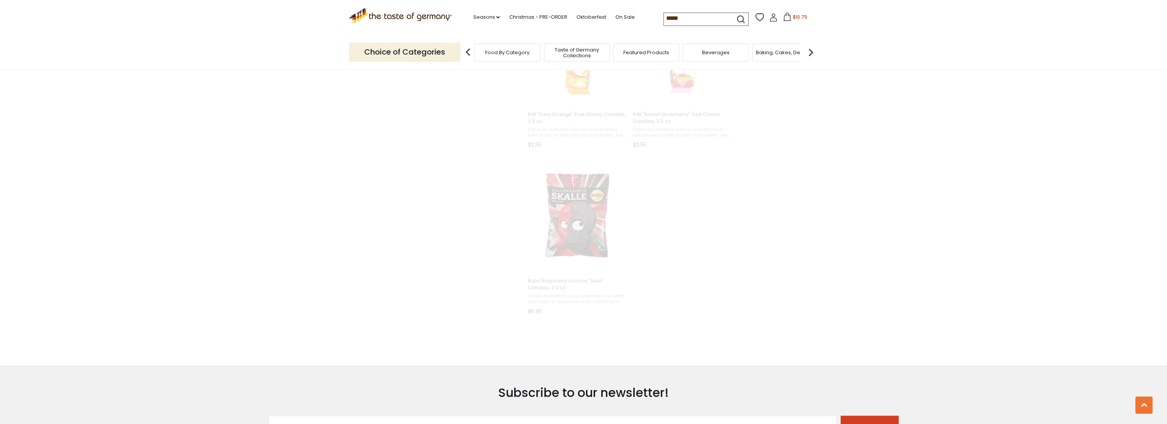
scroll to position [287, 0]
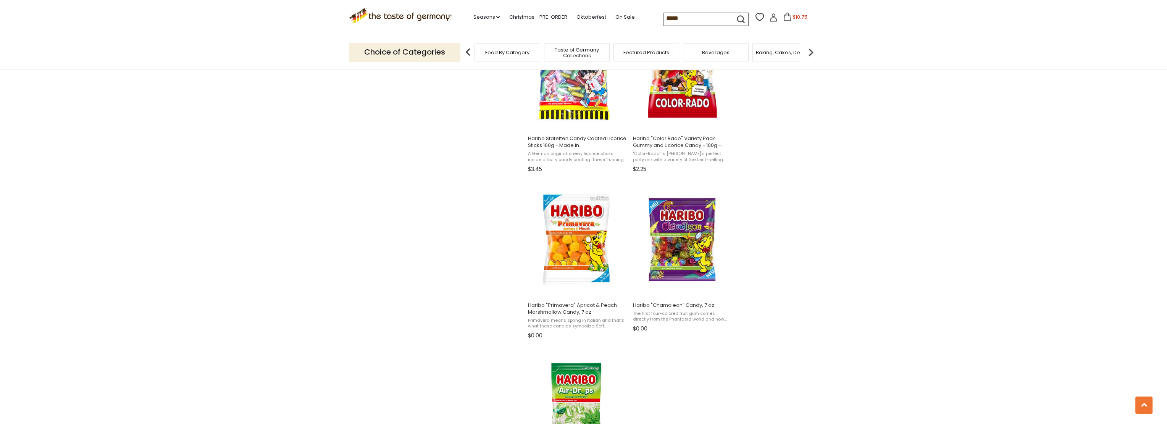
scroll to position [1183, 0]
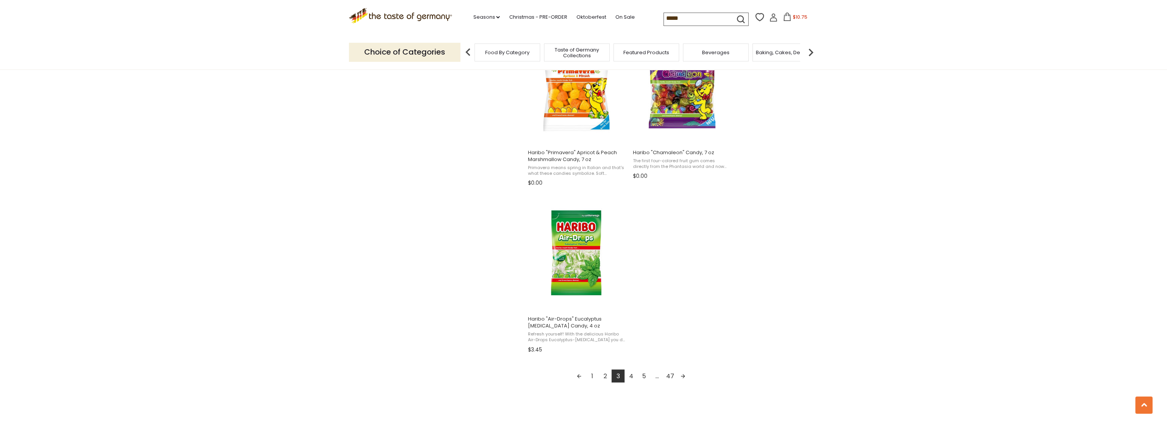
click at [634, 377] on link "4" at bounding box center [630, 375] width 13 height 13
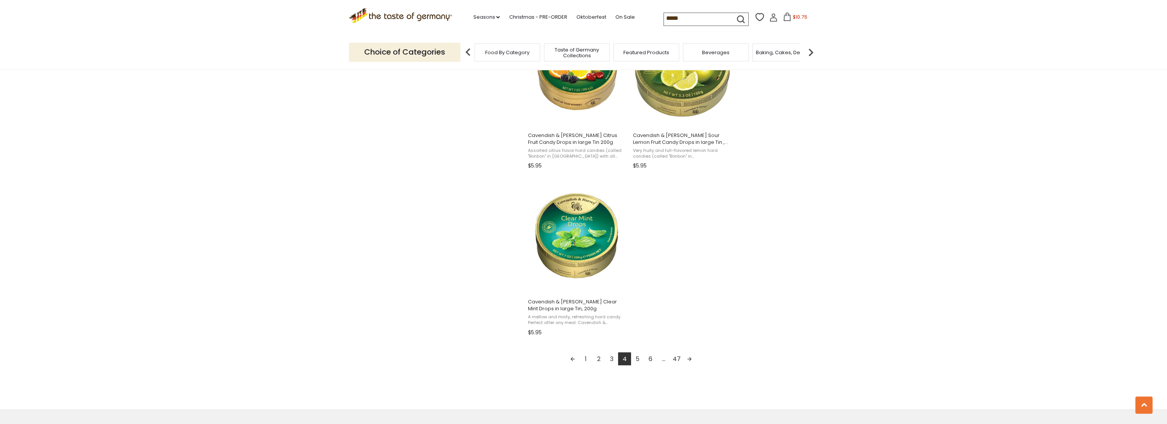
scroll to position [1260, 0]
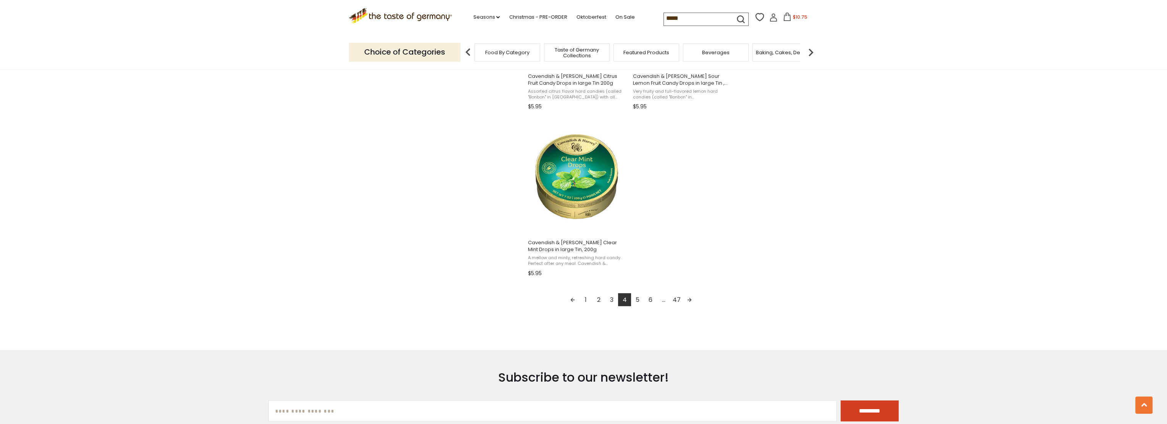
click at [638, 299] on link "5" at bounding box center [637, 299] width 13 height 13
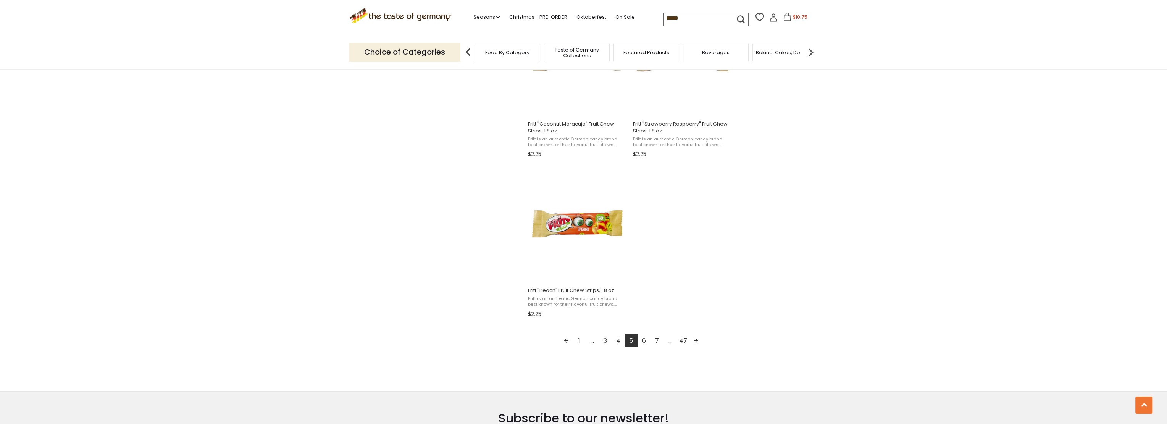
scroll to position [1298, 0]
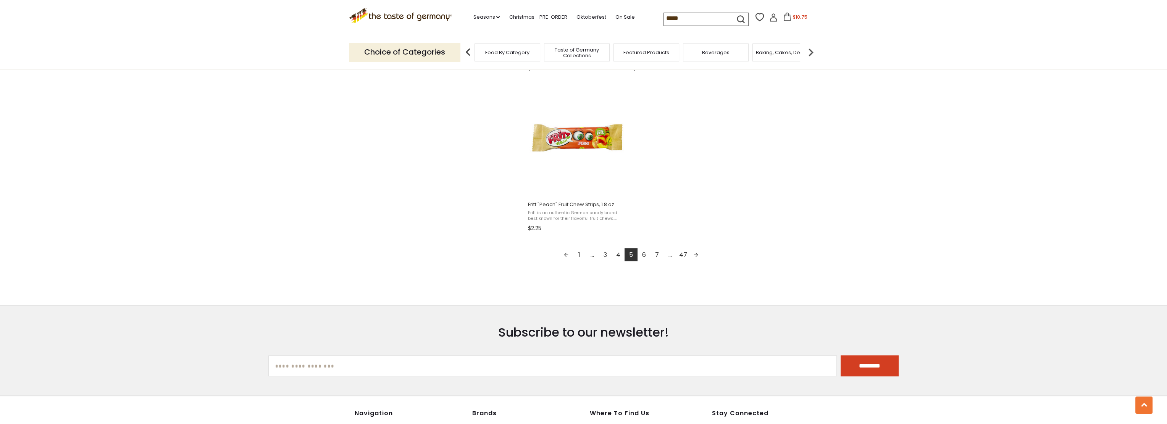
click at [644, 253] on link "6" at bounding box center [643, 254] width 13 height 13
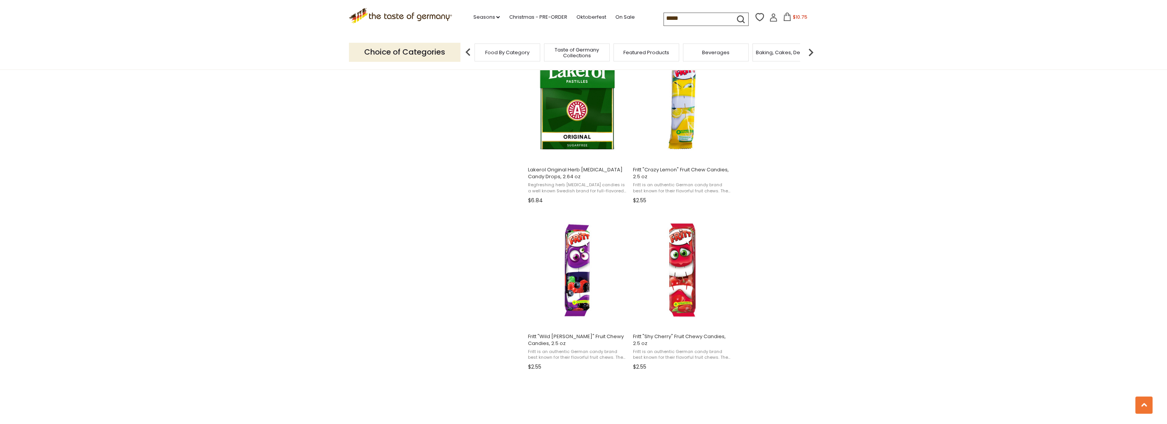
scroll to position [1221, 0]
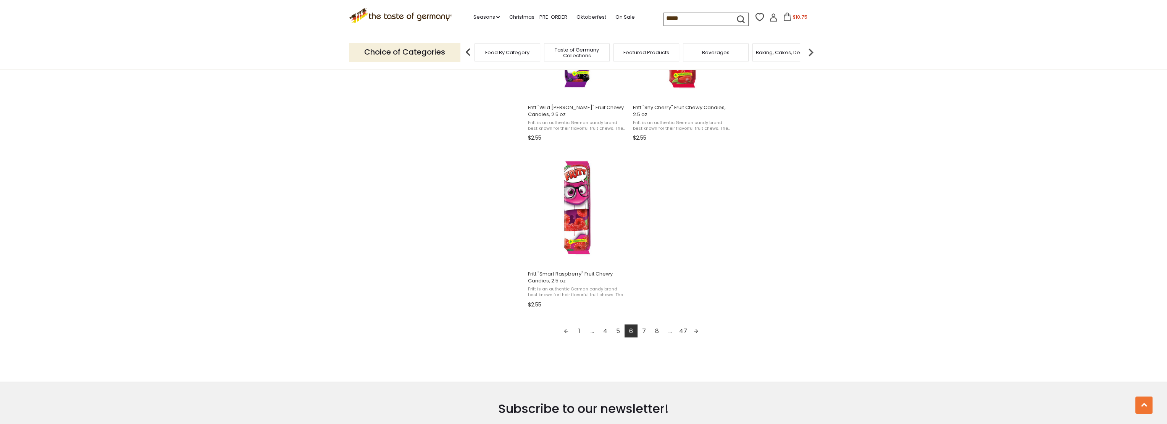
click at [644, 330] on link "7" at bounding box center [643, 330] width 13 height 13
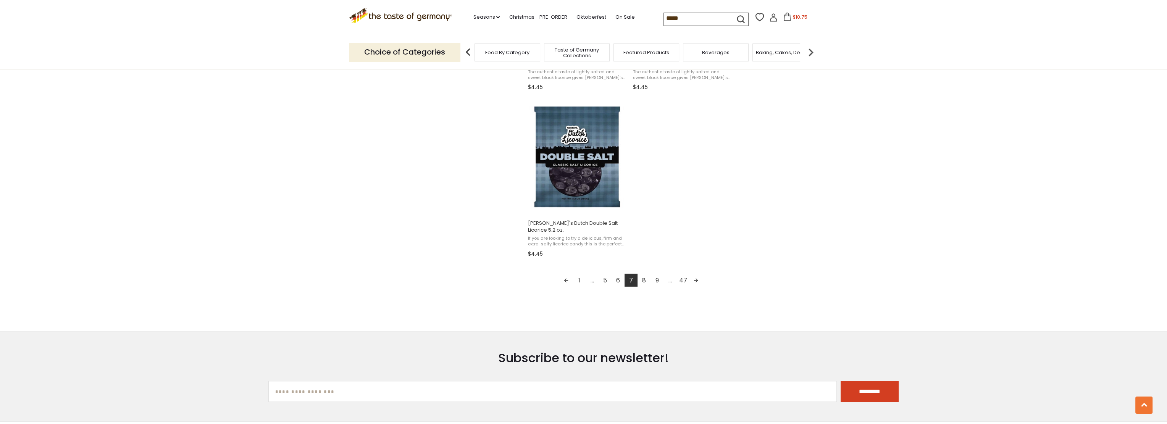
scroll to position [1336, 0]
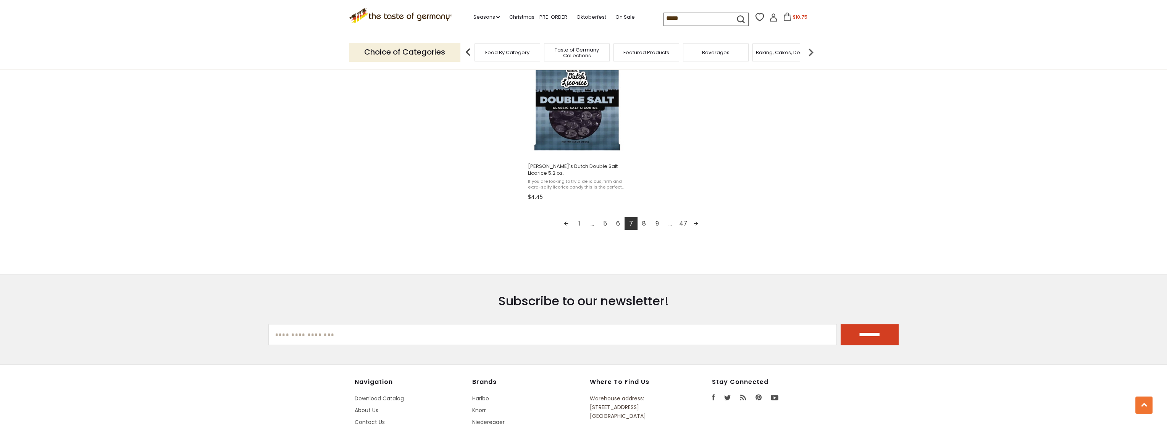
click at [643, 224] on link "8" at bounding box center [643, 223] width 13 height 13
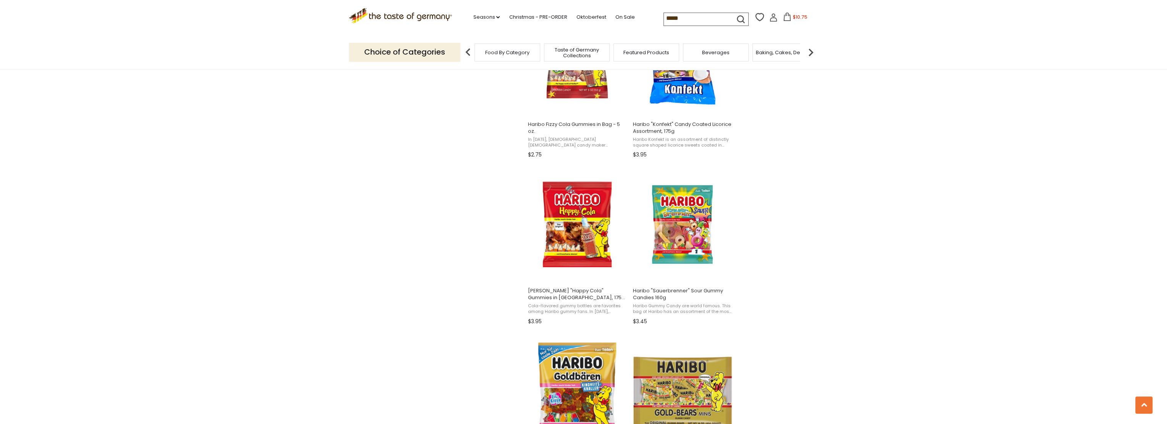
scroll to position [763, 0]
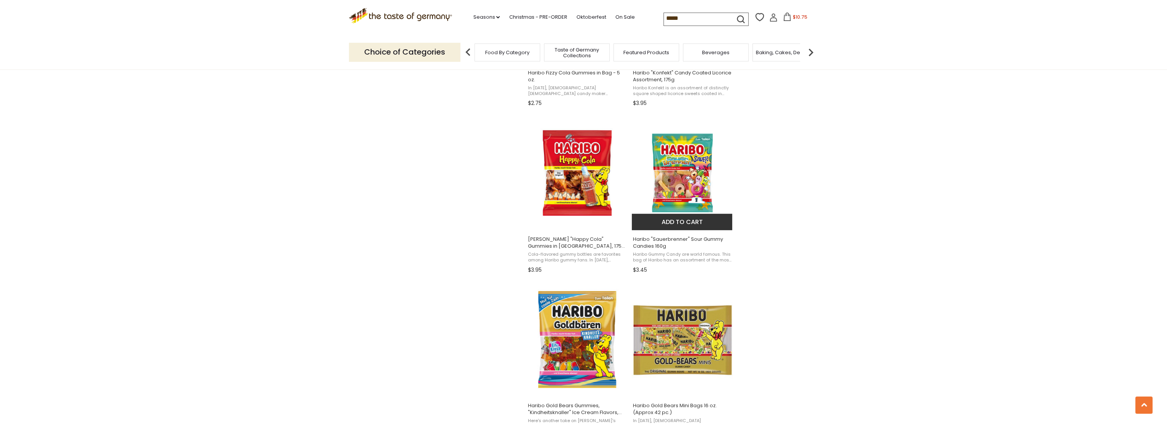
click at [653, 242] on span "Haribo "Sauerbrenner" Sour Gummy Candies 160g" at bounding box center [682, 243] width 99 height 14
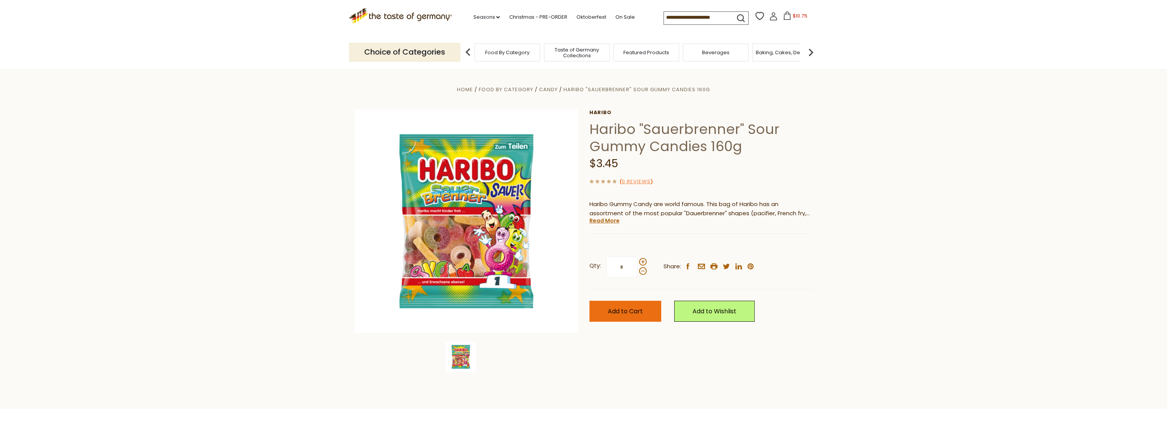
click at [635, 313] on span "Add to Cart" at bounding box center [625, 311] width 35 height 9
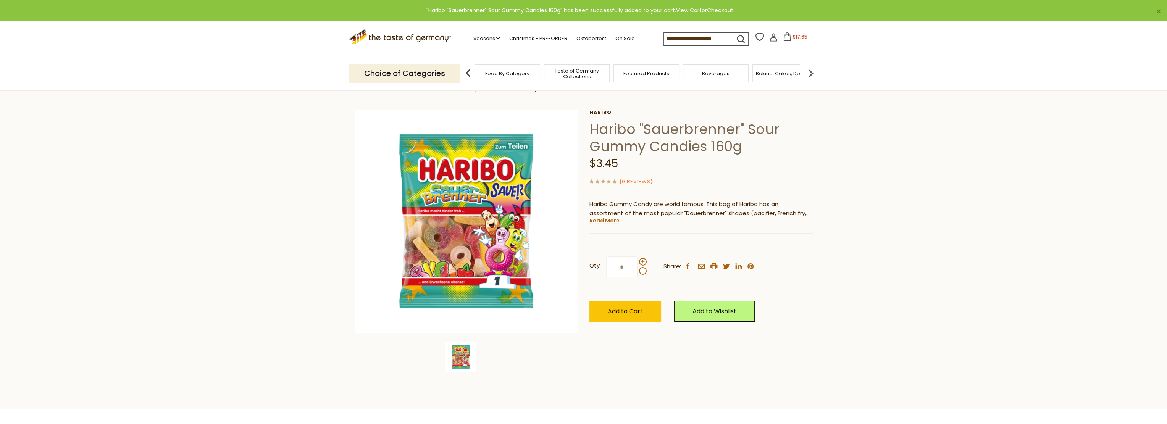
click at [796, 36] on span "$17.65" at bounding box center [800, 37] width 15 height 6
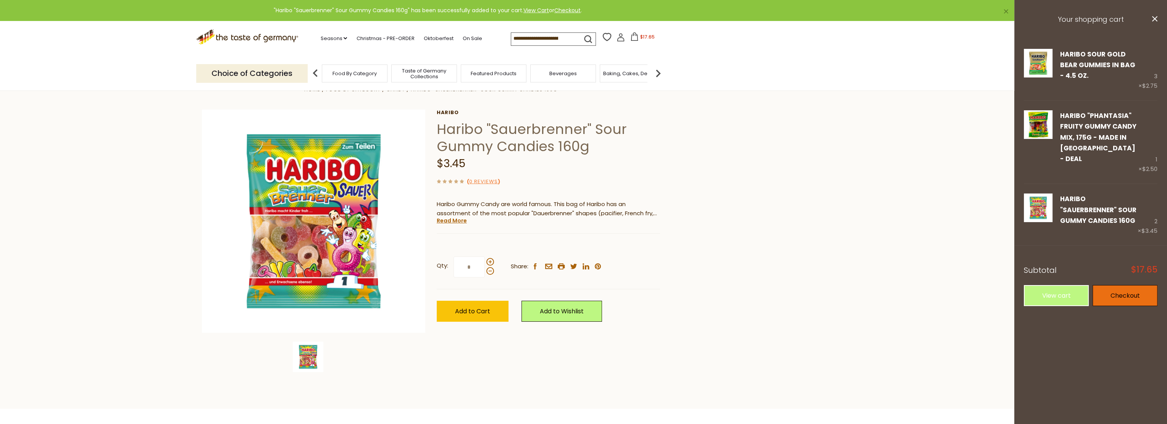
click at [1118, 285] on link "Checkout" at bounding box center [1124, 295] width 65 height 21
